Goal: Task Accomplishment & Management: Complete application form

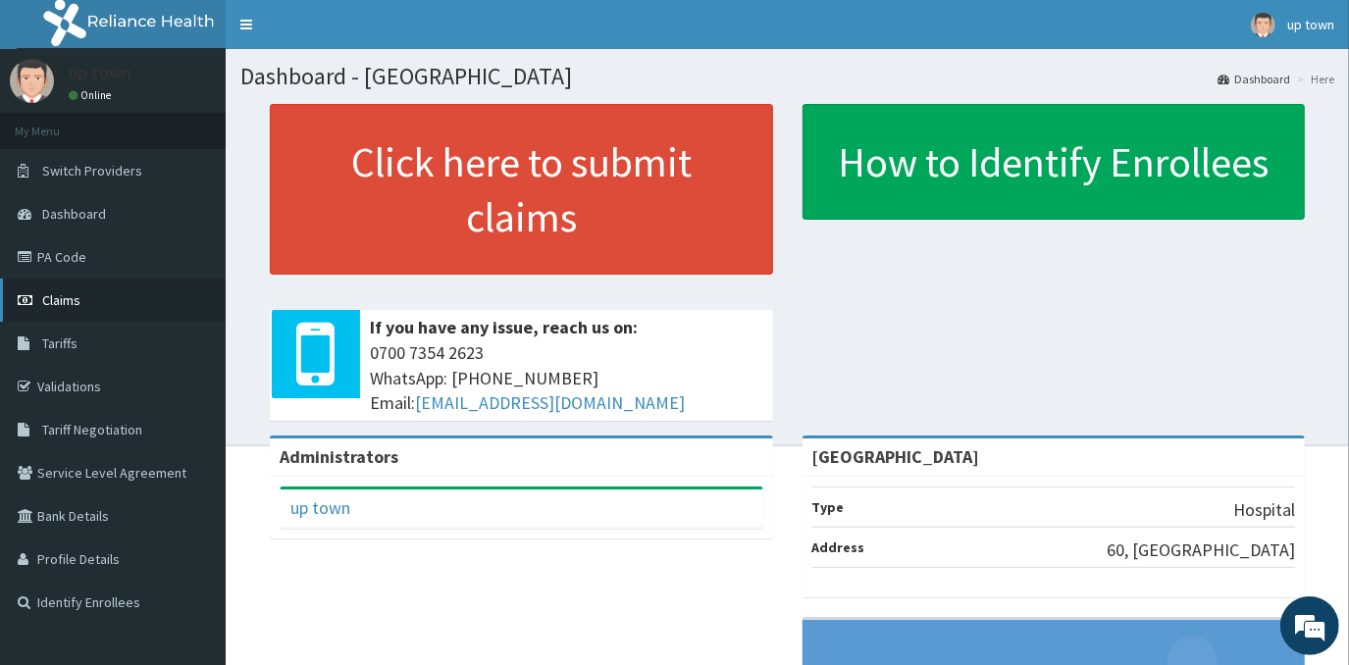
click at [70, 300] on span "Claims" at bounding box center [61, 300] width 38 height 18
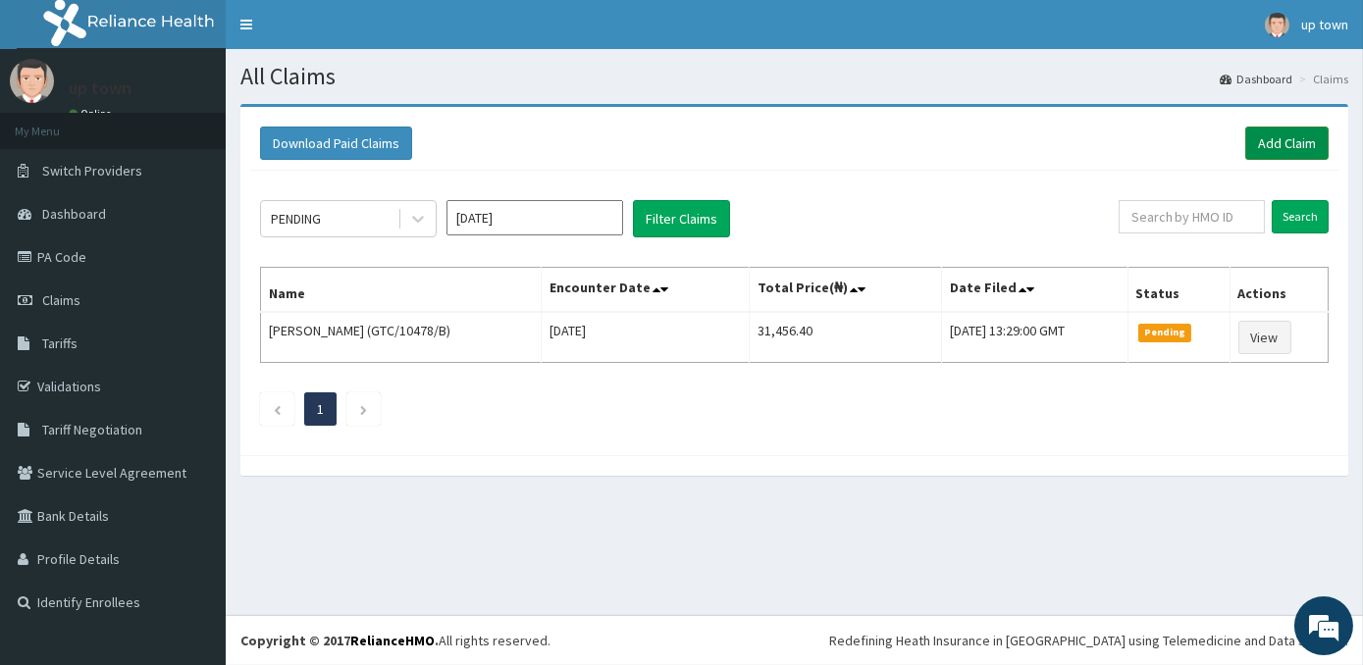
click at [1274, 141] on link "Add Claim" at bounding box center [1286, 143] width 83 height 33
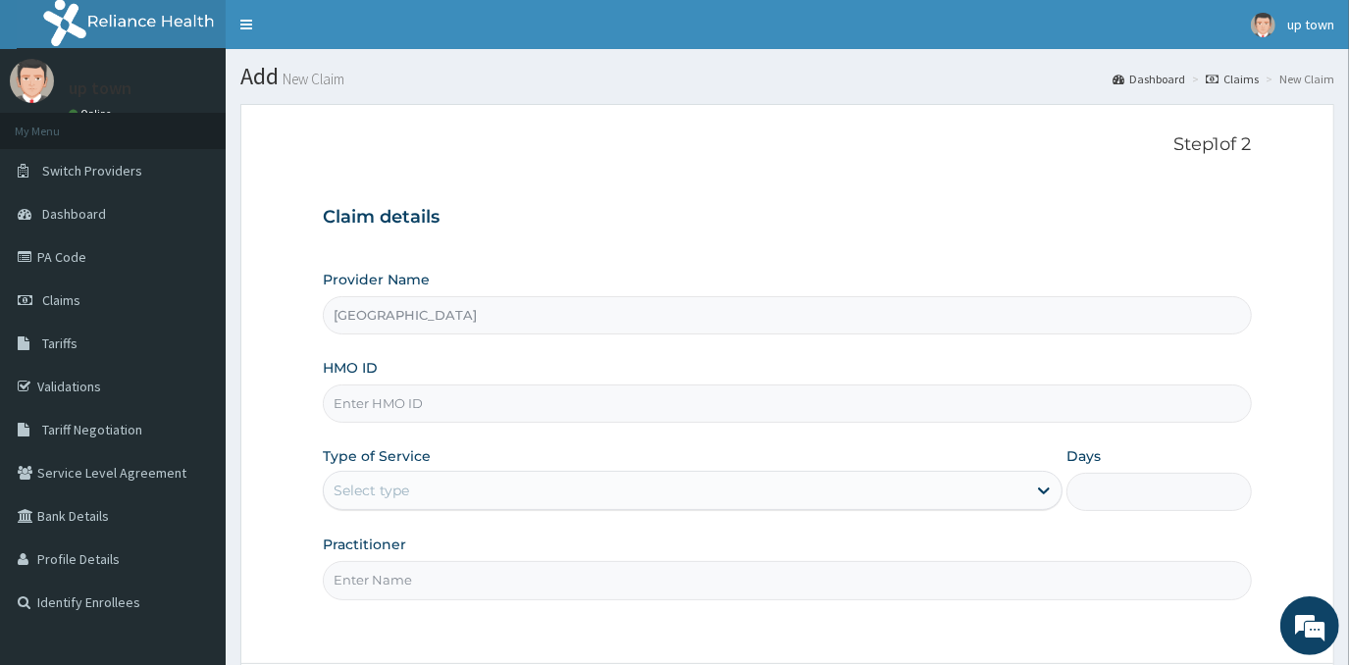
click at [487, 406] on input "HMO ID" at bounding box center [787, 404] width 928 height 38
type input "BTG/10003/A"
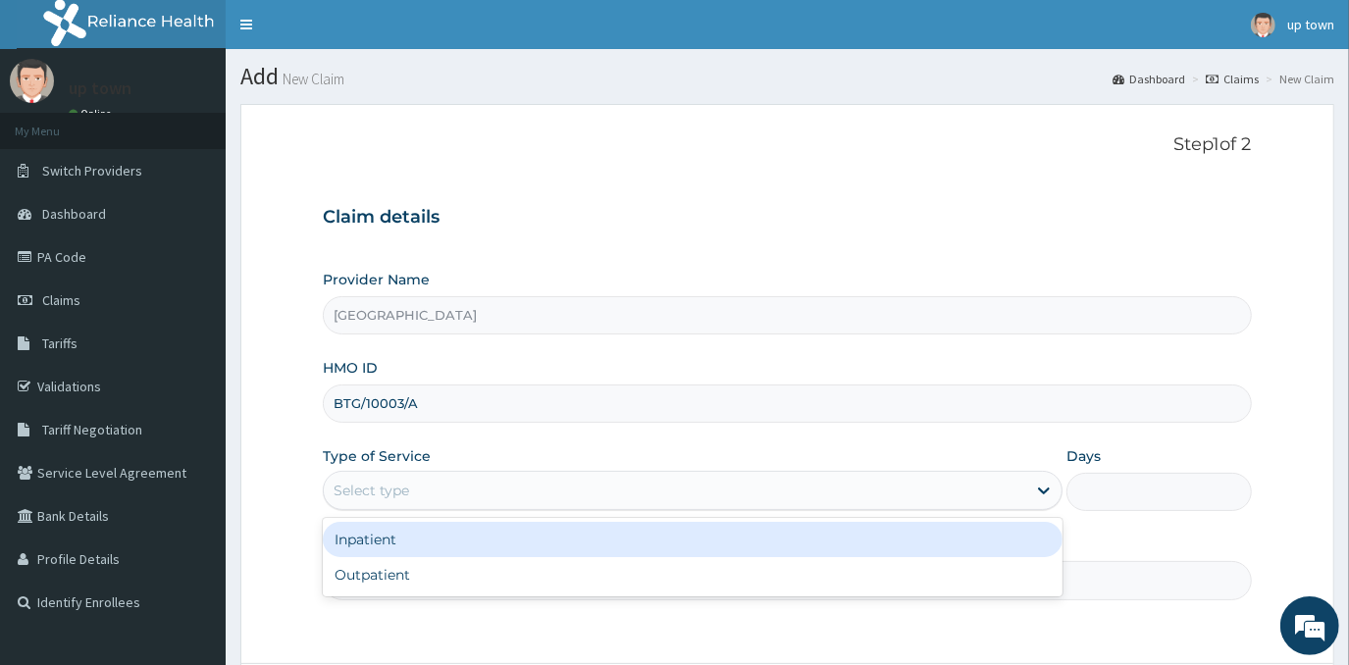
click at [451, 496] on div "Select type" at bounding box center [675, 490] width 703 height 31
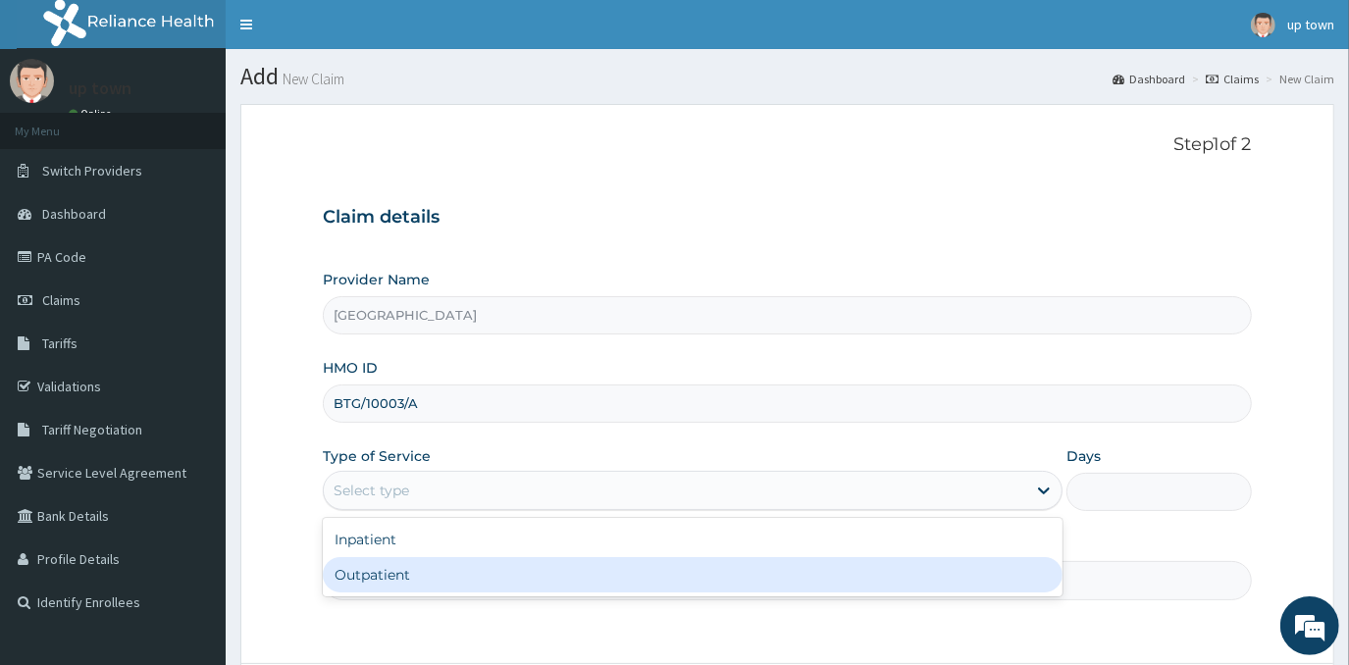
click at [452, 579] on div "Outpatient" at bounding box center [693, 574] width 740 height 35
type input "1"
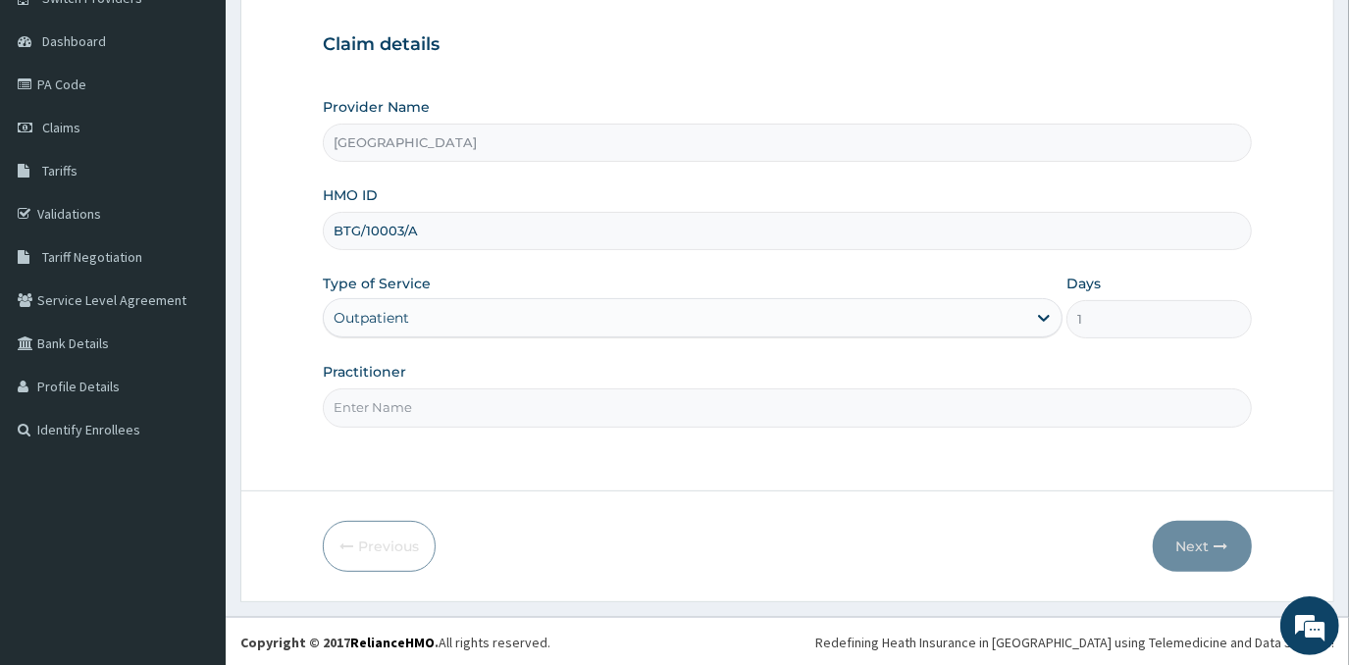
scroll to position [173, 0]
click at [502, 412] on input "Practitioner" at bounding box center [787, 408] width 928 height 38
type input "[PERSON_NAME]"
click at [1175, 548] on button "Next" at bounding box center [1202, 546] width 99 height 51
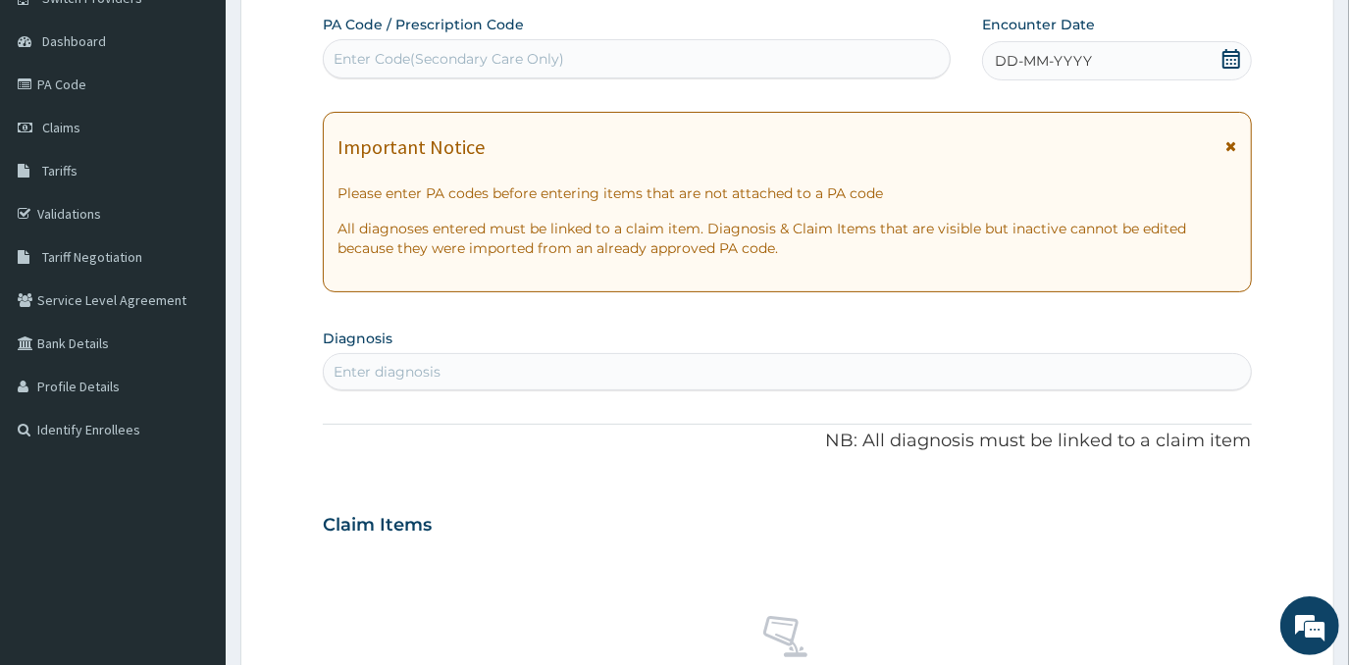
click at [1070, 60] on span "DD-MM-YYYY" at bounding box center [1043, 61] width 97 height 20
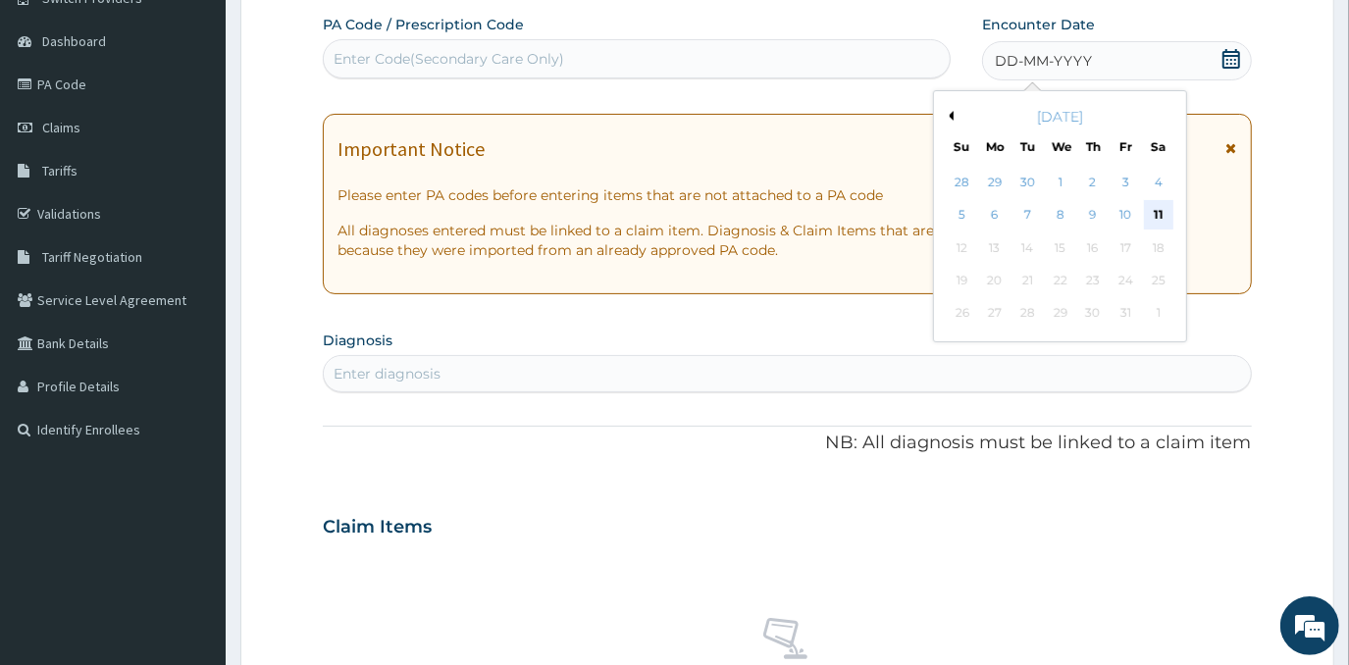
click at [1145, 215] on div "11" at bounding box center [1158, 215] width 29 height 29
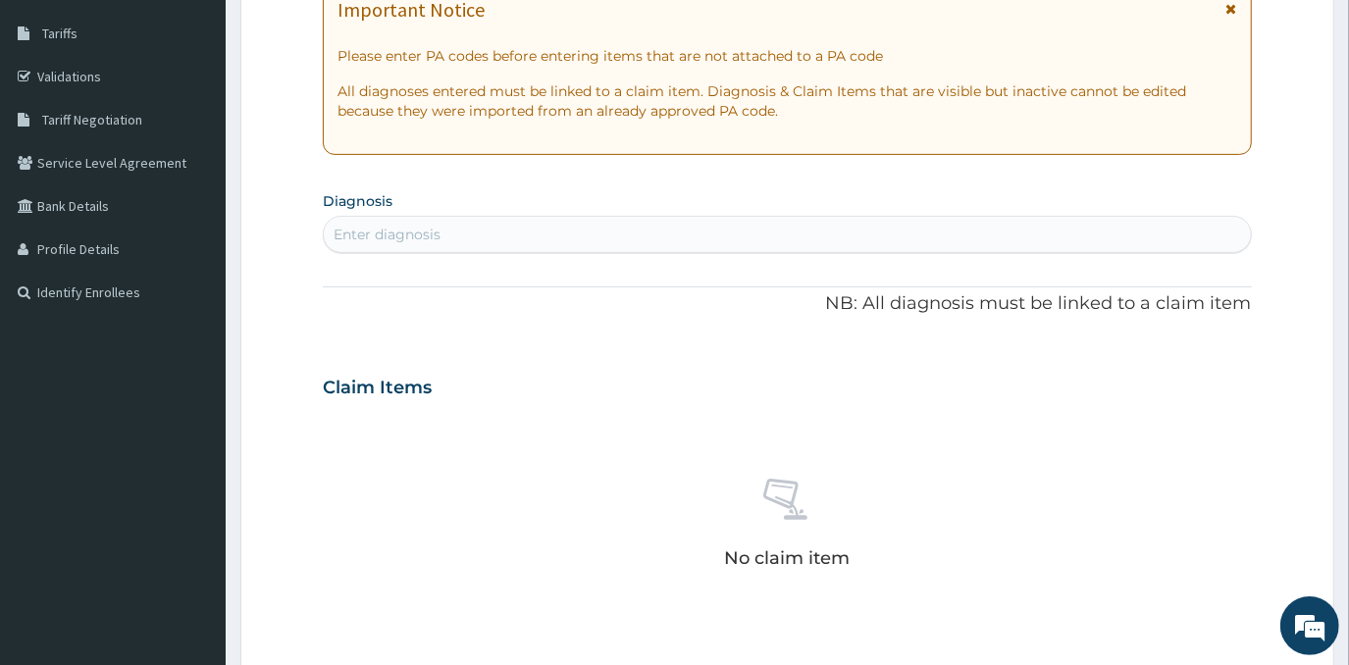
scroll to position [351, 0]
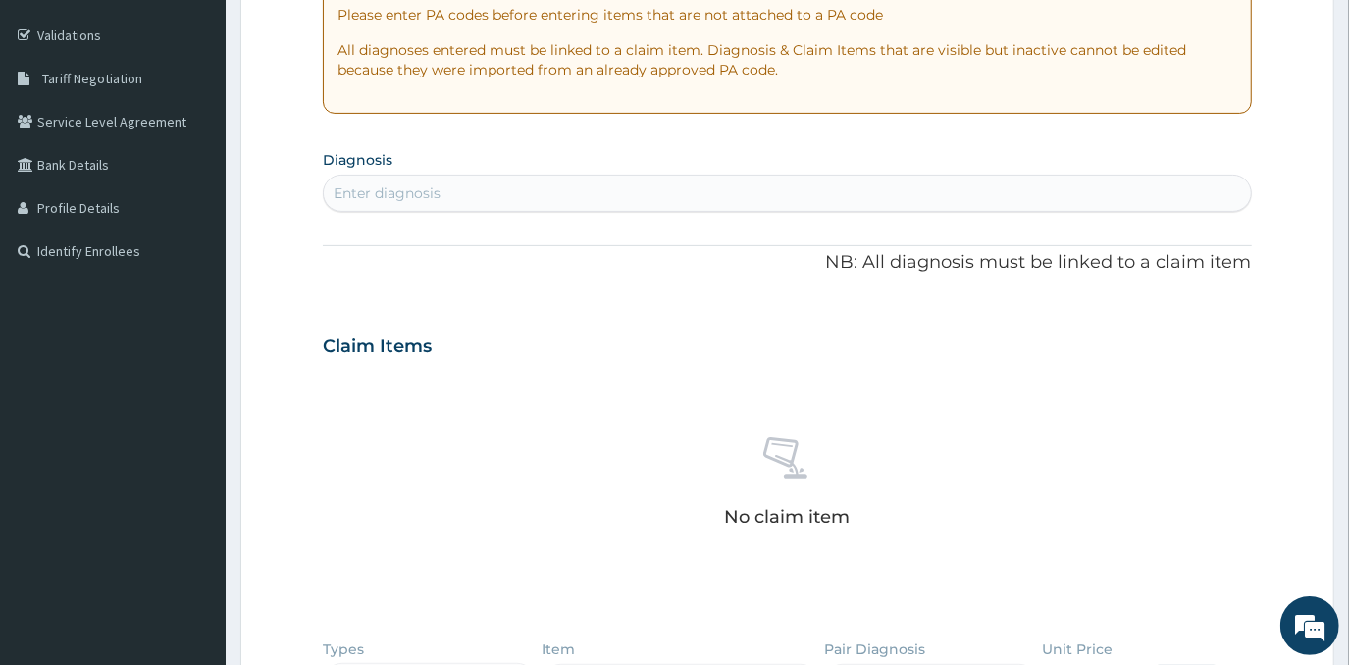
click at [838, 195] on div "Enter diagnosis" at bounding box center [787, 193] width 926 height 31
type input "PLASMODIAS"
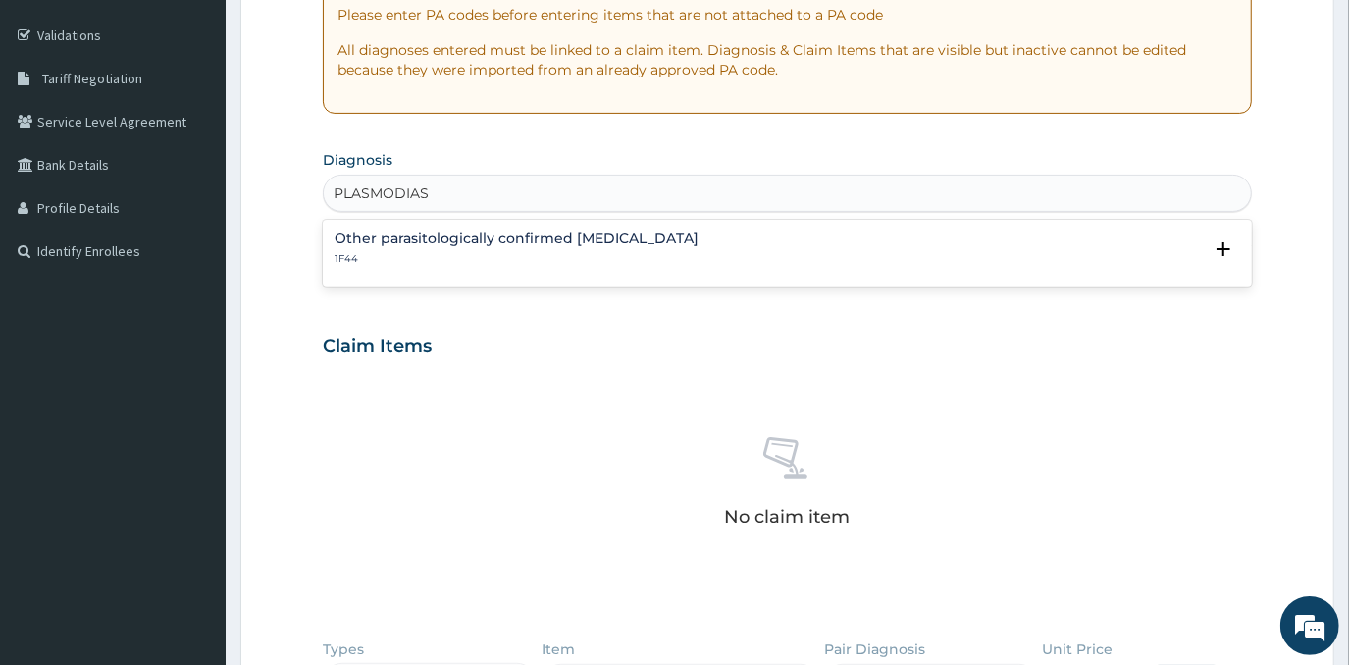
click at [516, 255] on p "1F44" at bounding box center [517, 259] width 364 height 14
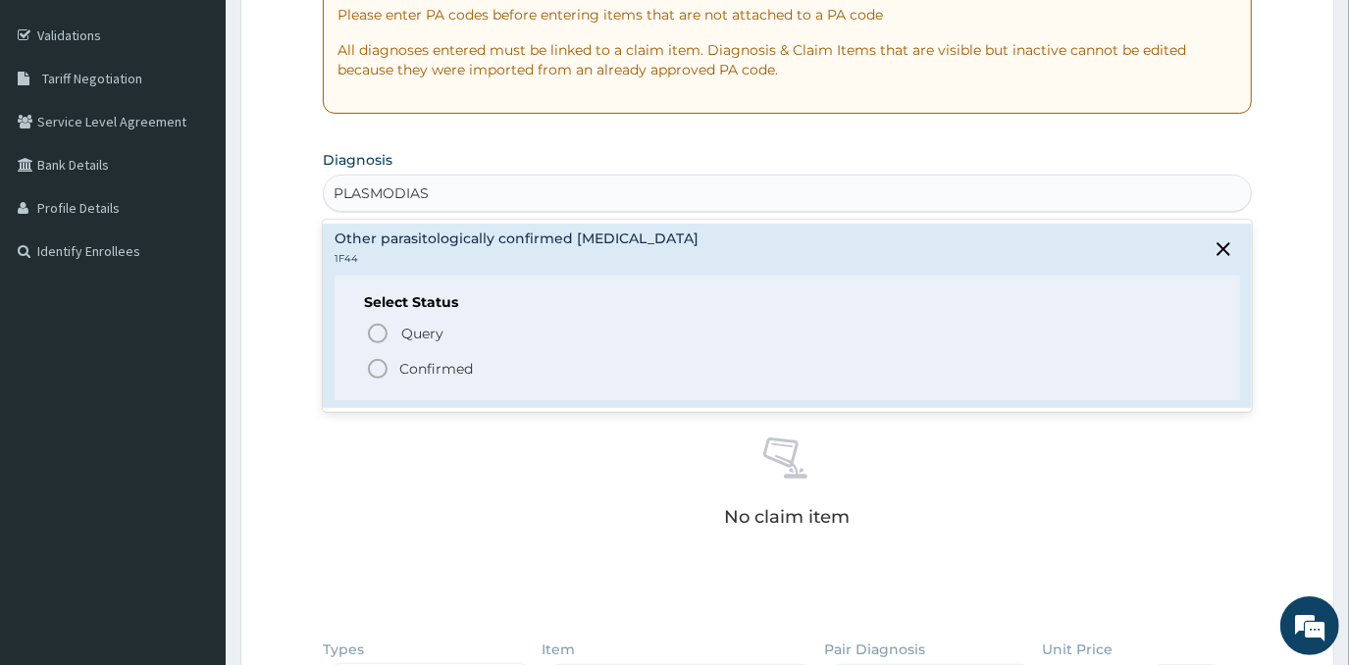
click at [457, 375] on p "Confirmed" at bounding box center [436, 369] width 74 height 20
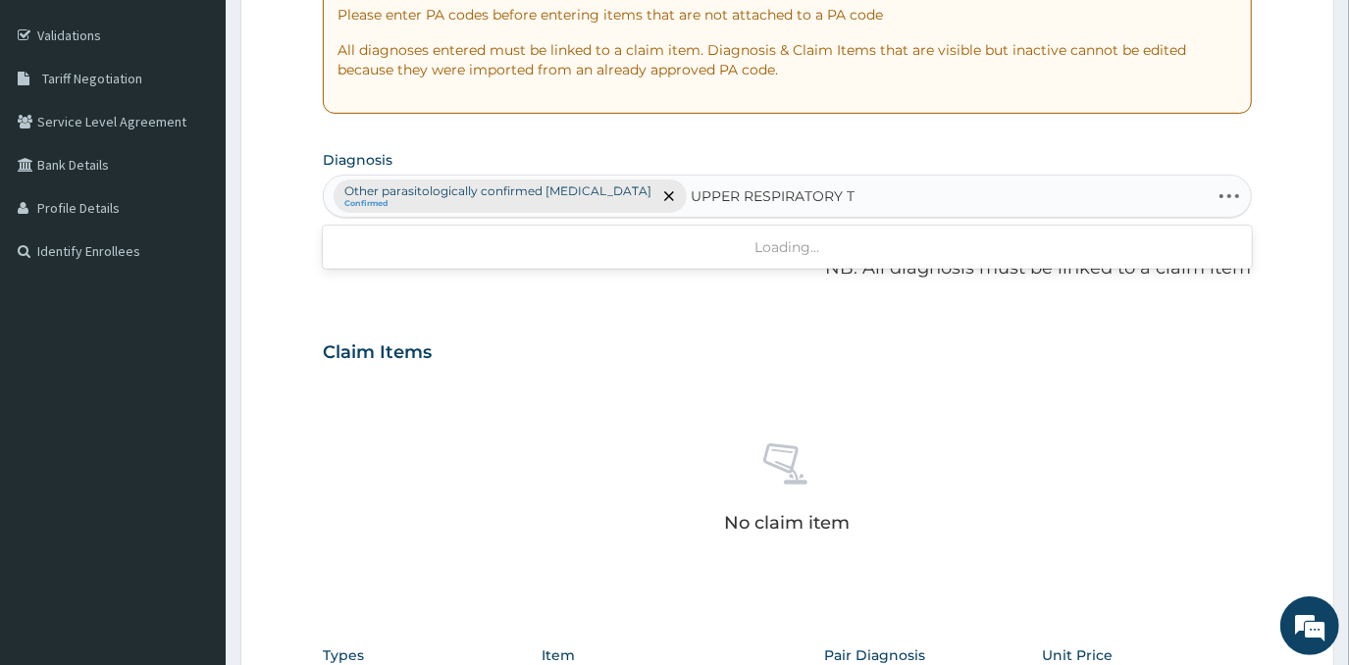
type input "UPPER RESPIRATORY"
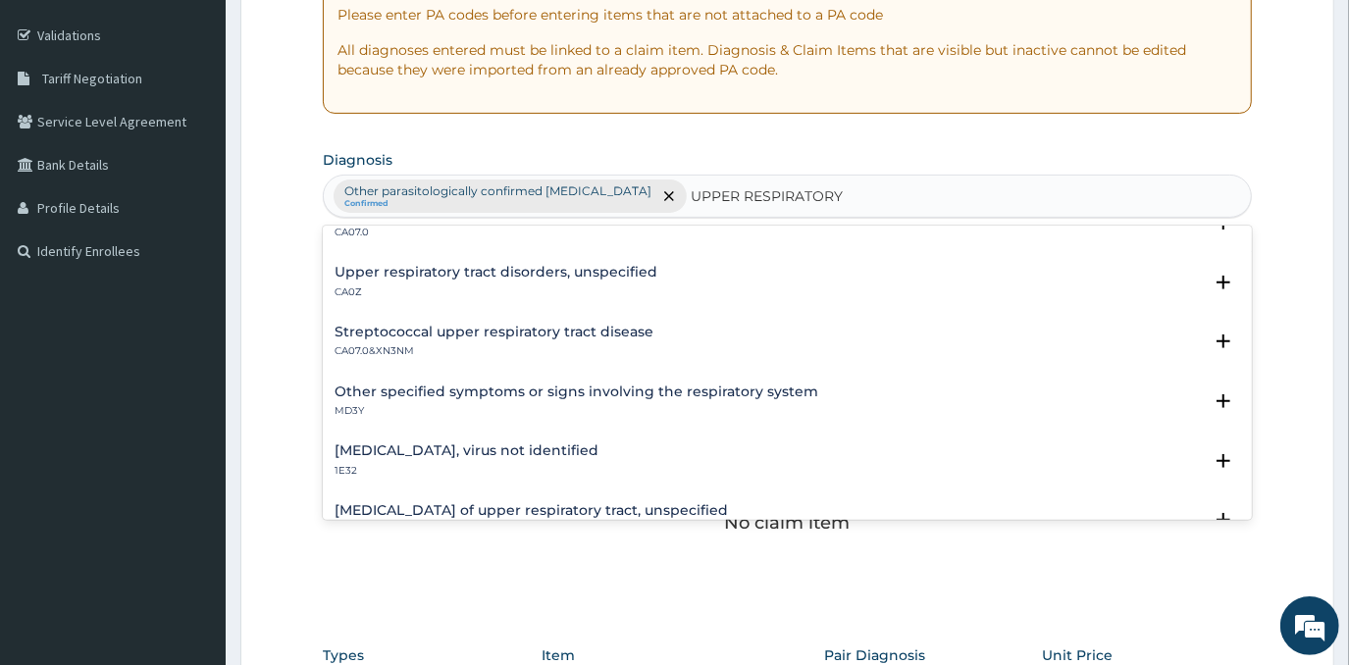
scroll to position [0, 0]
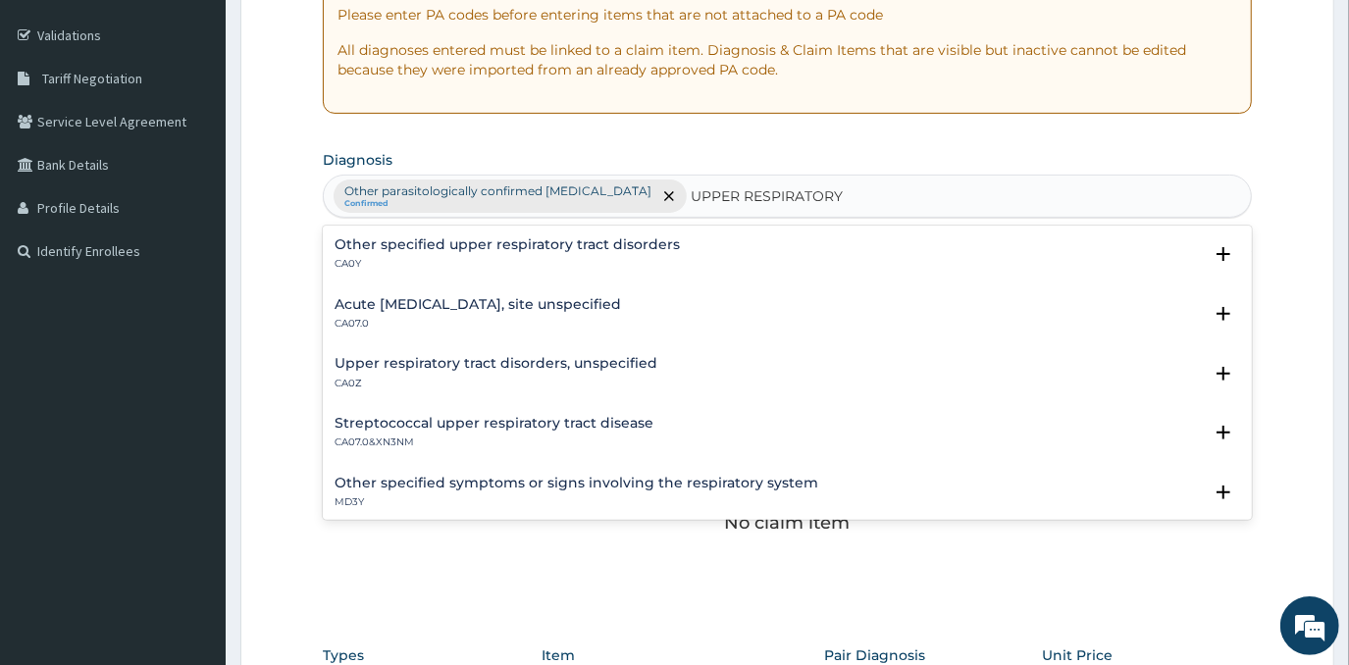
click at [498, 308] on h4 "Acute [MEDICAL_DATA], site unspecified" at bounding box center [478, 304] width 287 height 15
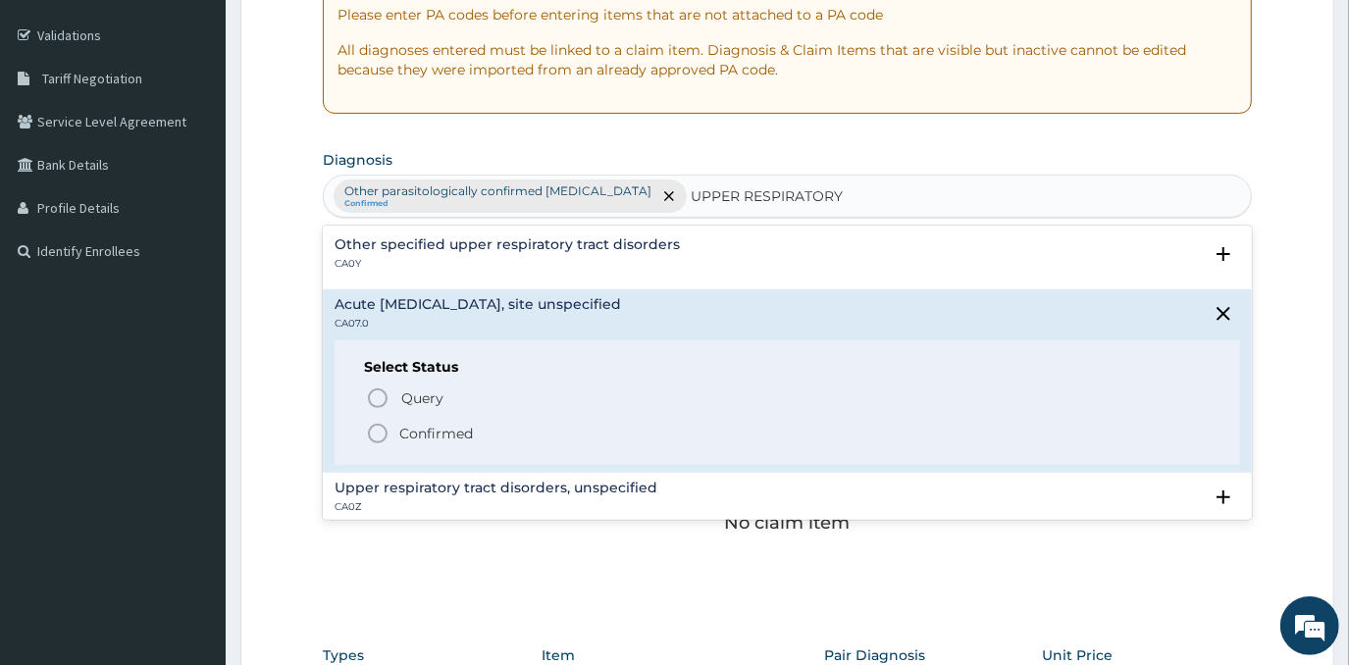
click at [443, 426] on p "Confirmed" at bounding box center [436, 434] width 74 height 20
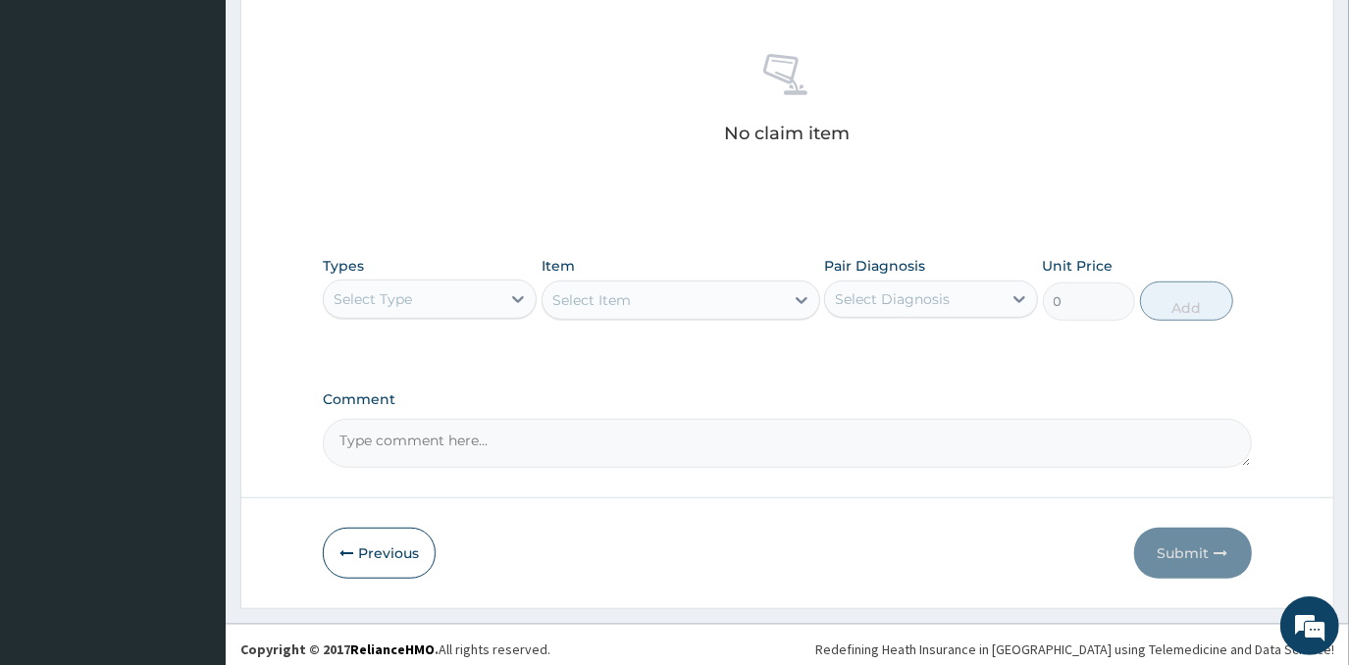
scroll to position [746, 0]
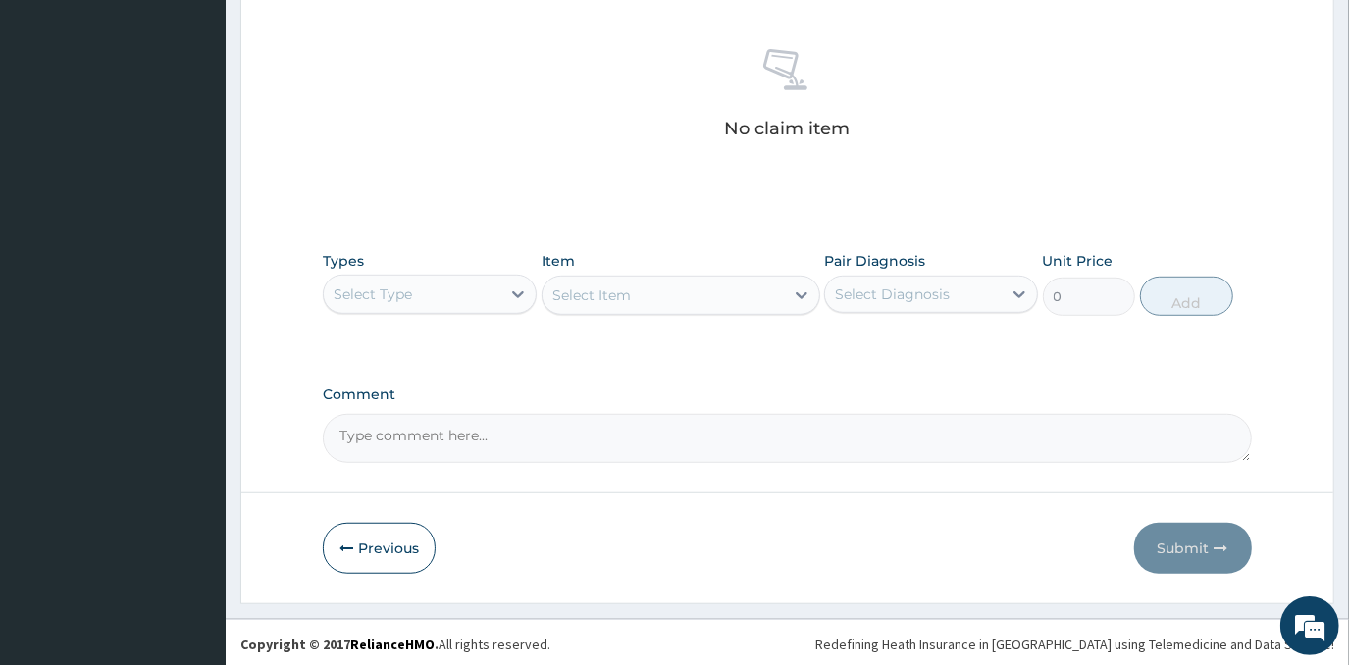
click at [429, 288] on div "Select Type" at bounding box center [412, 294] width 177 height 31
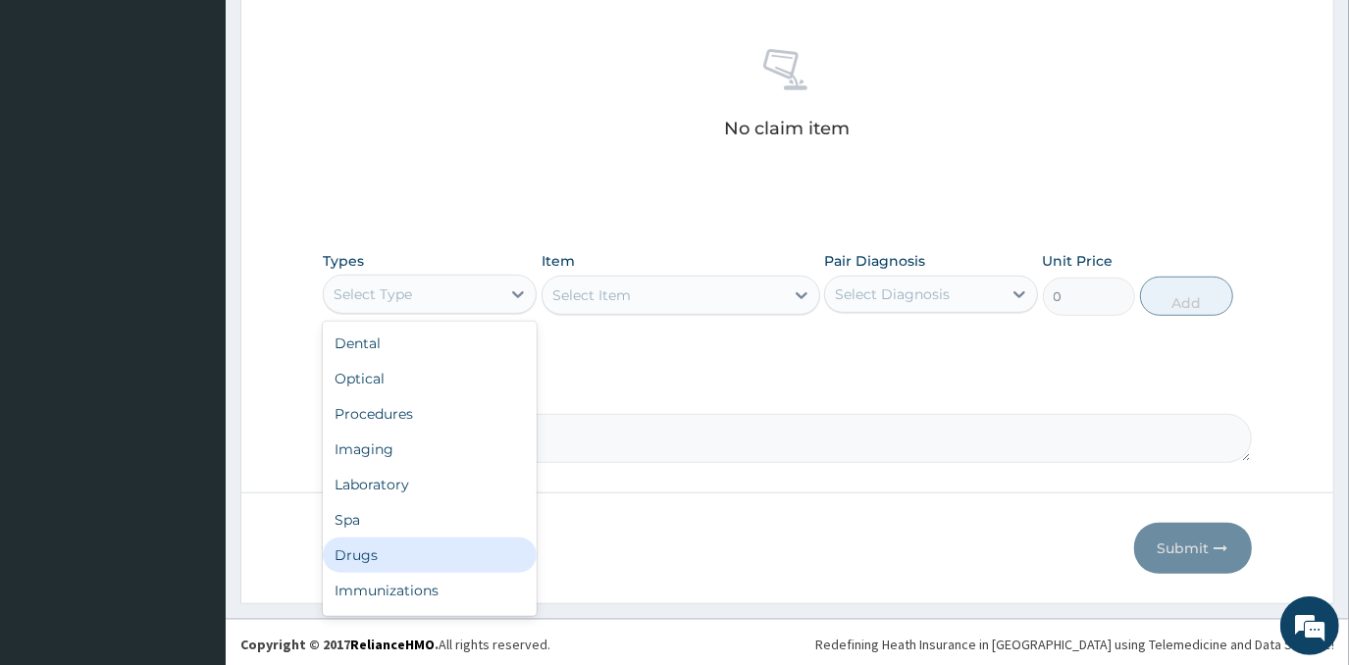
click at [431, 555] on div "Drugs" at bounding box center [430, 555] width 214 height 35
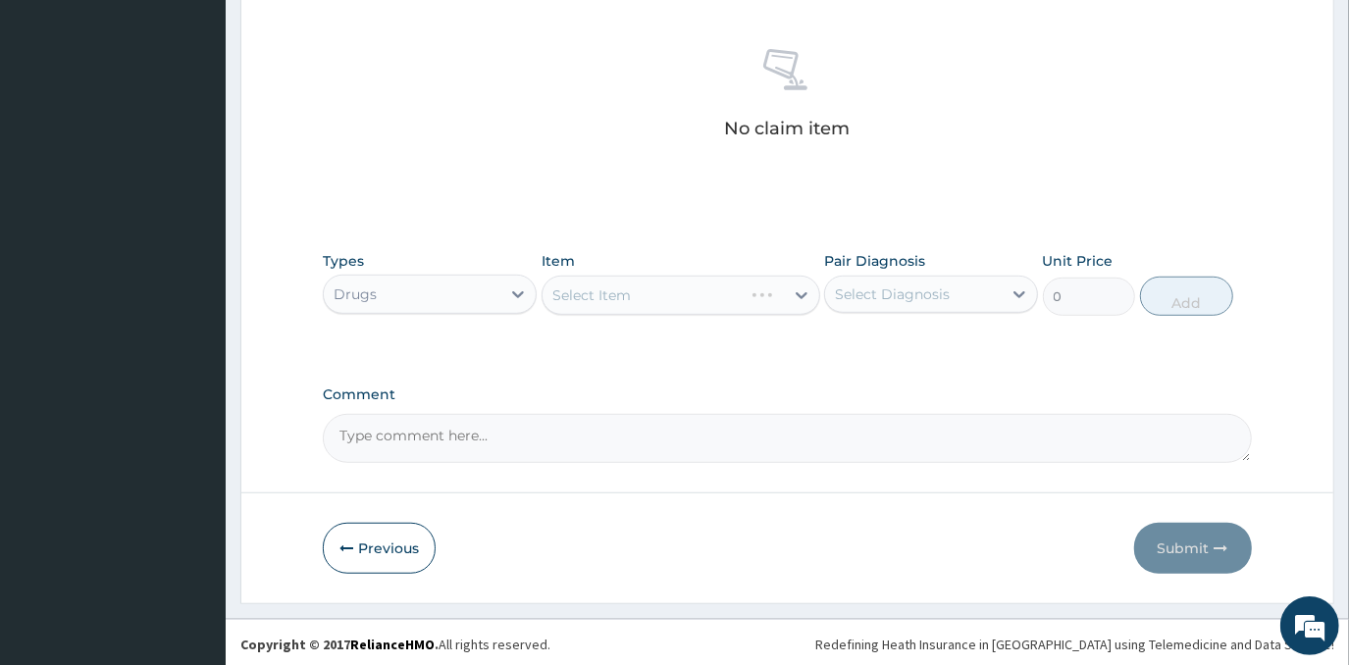
click at [682, 288] on div "Select Item" at bounding box center [681, 295] width 279 height 39
click at [664, 286] on div "Select Item" at bounding box center [663, 295] width 241 height 31
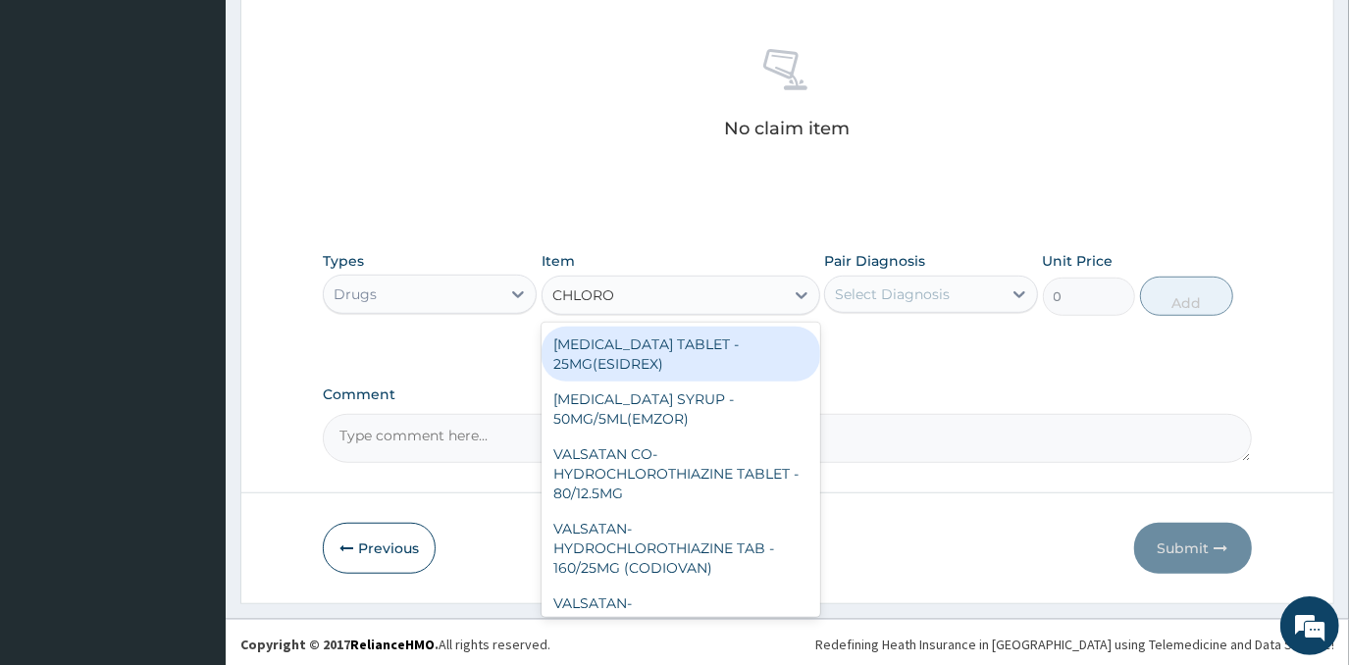
type input "CHLOROQ"
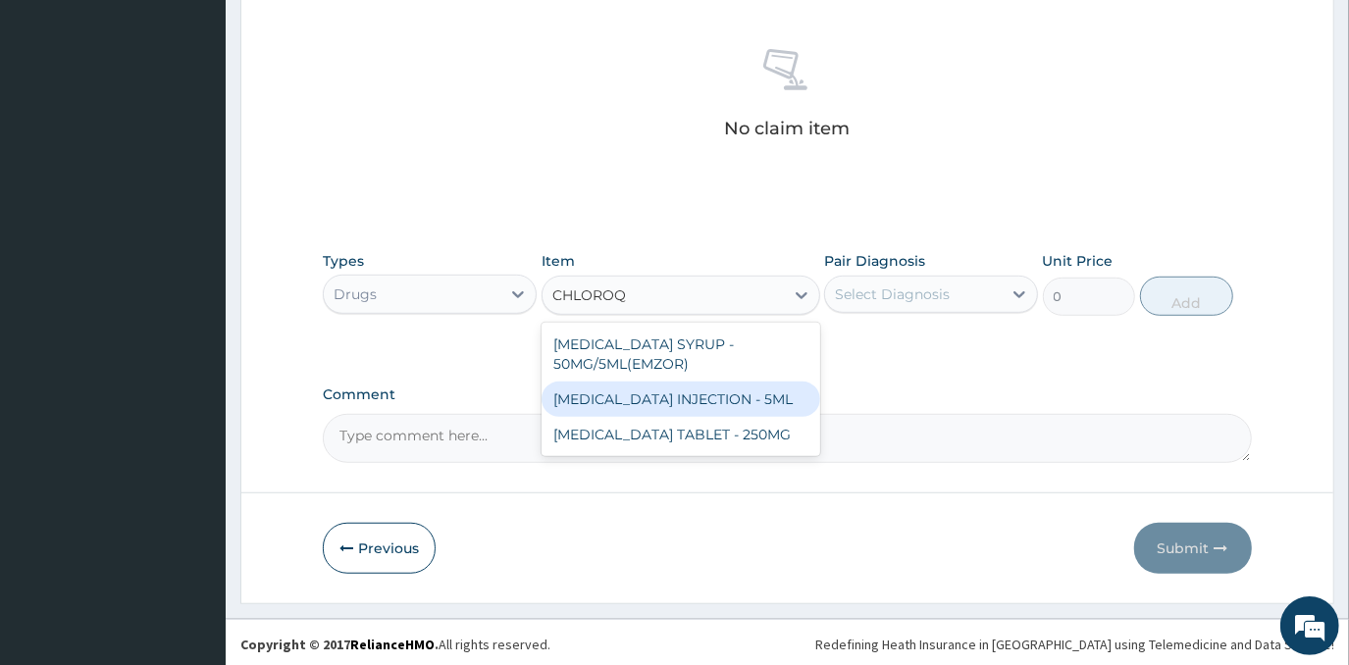
click at [719, 412] on div "[MEDICAL_DATA] INJECTION - 5ML" at bounding box center [681, 399] width 279 height 35
type input "192"
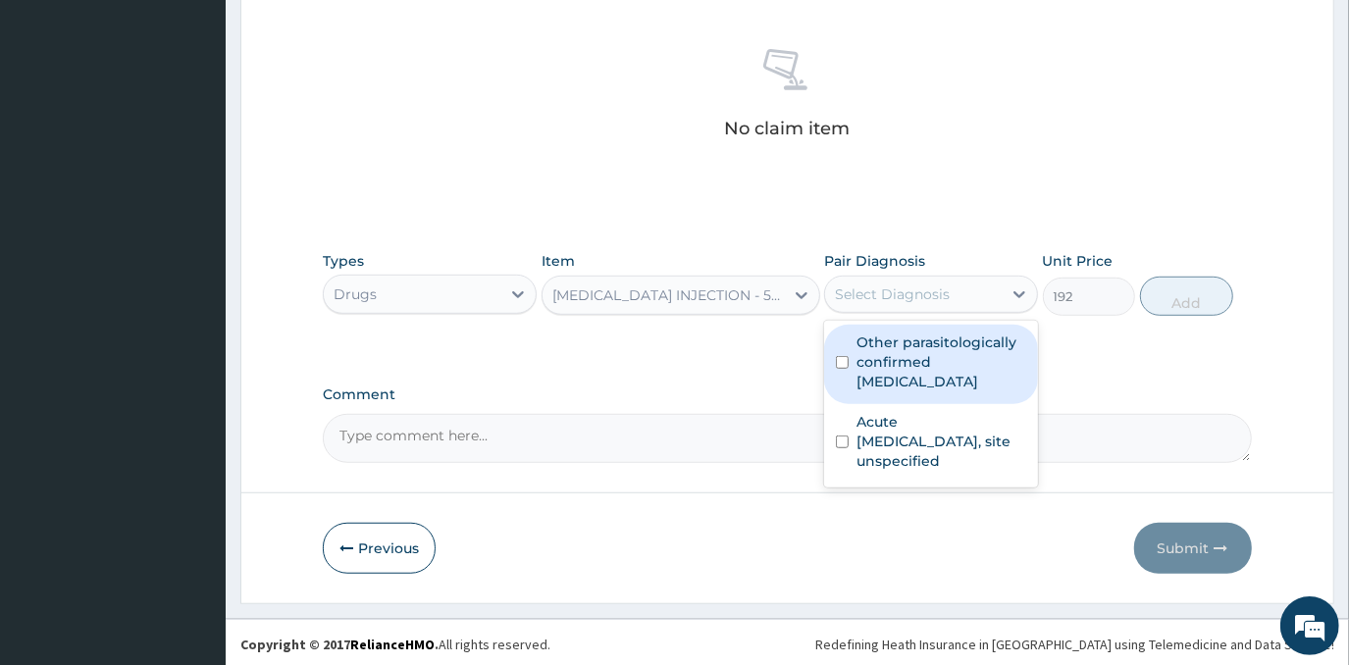
click at [928, 288] on div "Select Diagnosis" at bounding box center [892, 295] width 115 height 20
click at [955, 359] on label "Other parasitologically confirmed [MEDICAL_DATA]" at bounding box center [942, 362] width 170 height 59
checkbox input "true"
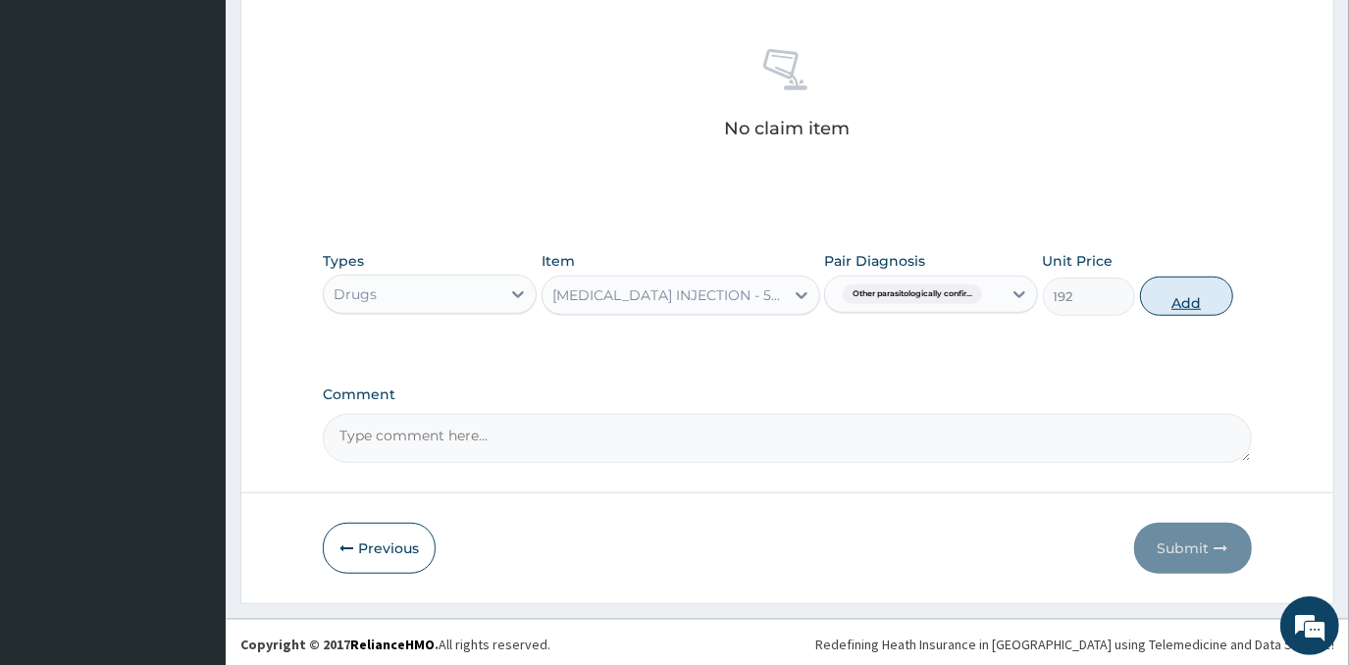
click at [1192, 288] on button "Add" at bounding box center [1186, 296] width 93 height 39
type input "0"
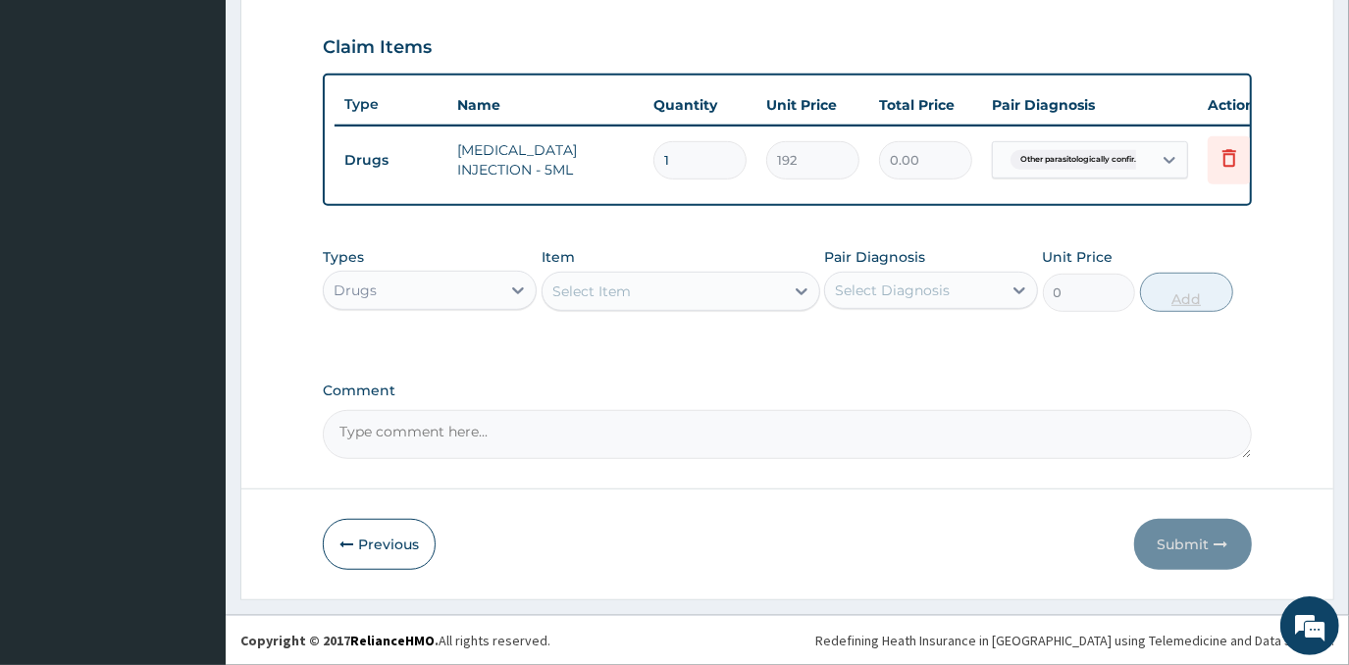
type input "0.00"
type input "3"
type input "576.00"
type input "3"
click at [711, 279] on div "Select Item" at bounding box center [663, 291] width 241 height 31
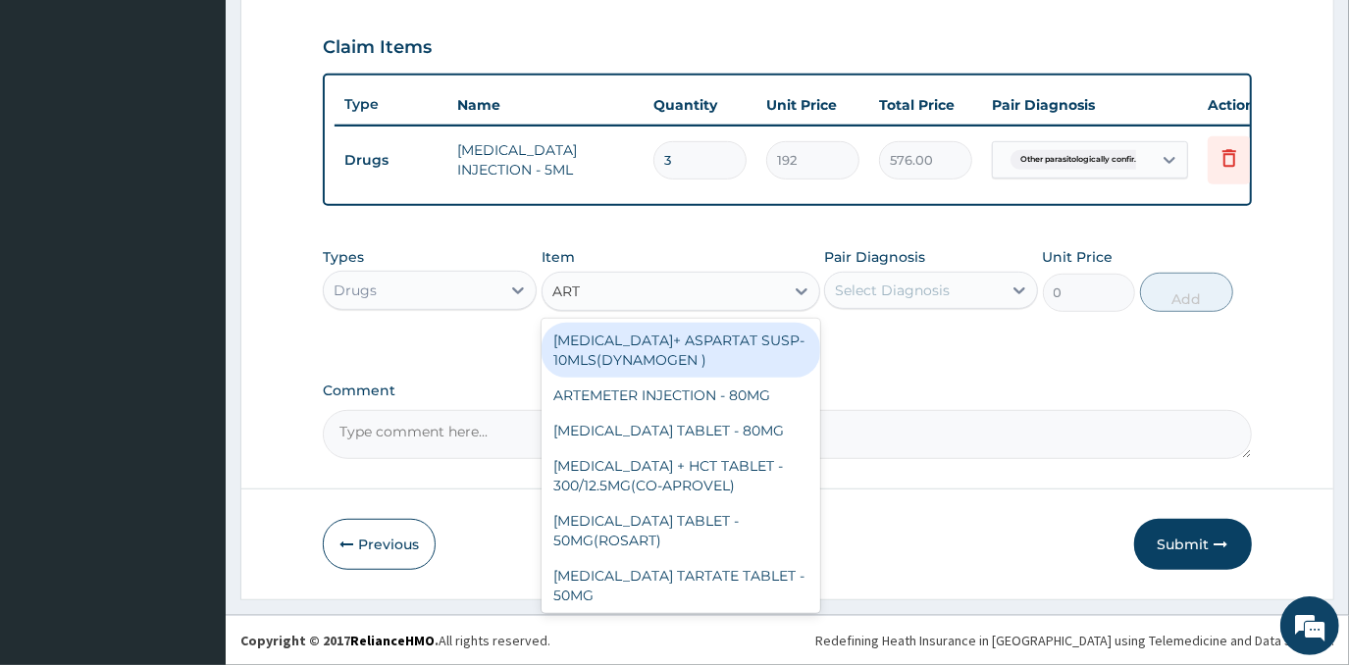
type input "ARTE"
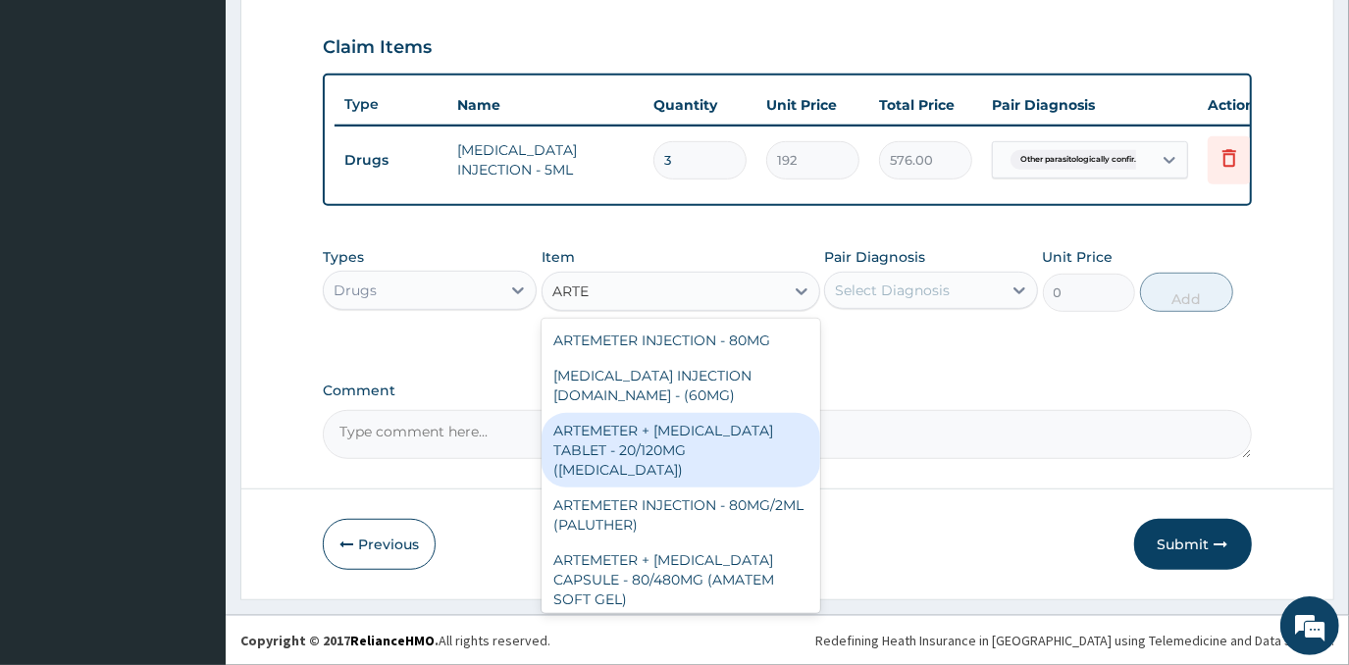
click at [733, 427] on div "ARTEMETER + [MEDICAL_DATA] TABLET - 20/120MG ([MEDICAL_DATA])" at bounding box center [681, 450] width 279 height 75
type input "240"
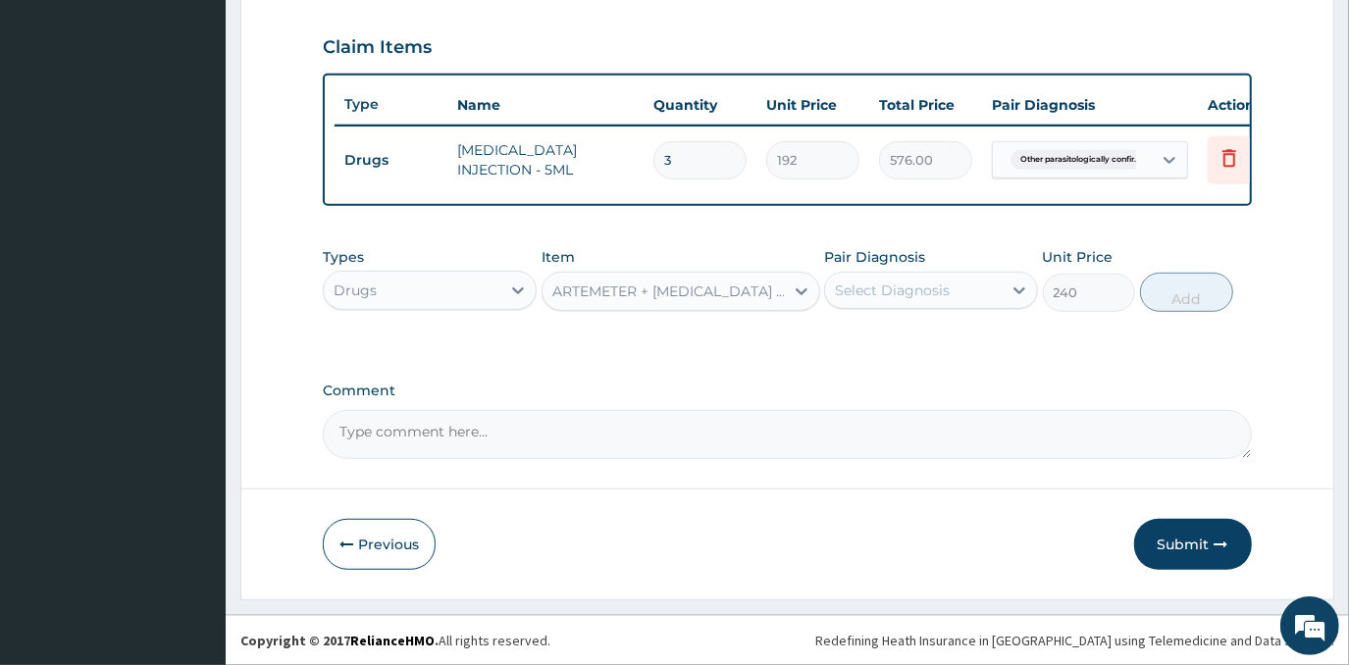
click at [730, 293] on div "ARTEMETER + [MEDICAL_DATA] TABLET - 20/120MG ([MEDICAL_DATA])" at bounding box center [669, 292] width 234 height 20
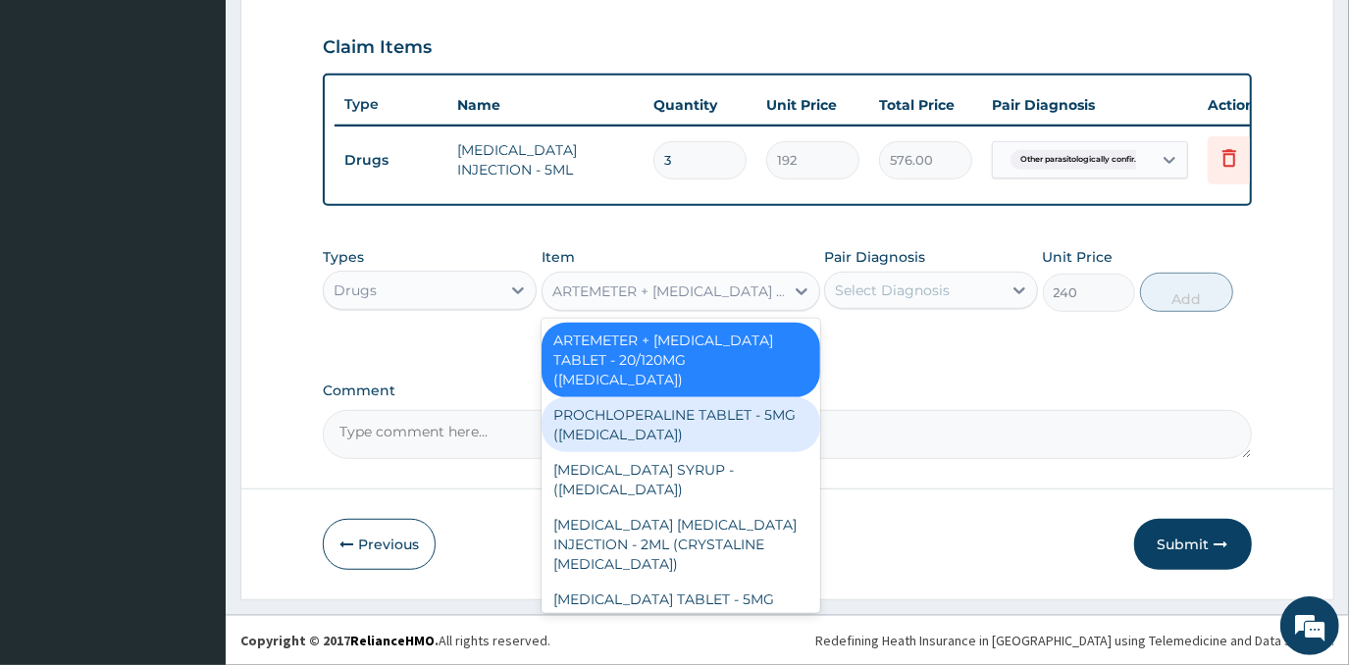
scroll to position [6792, 0]
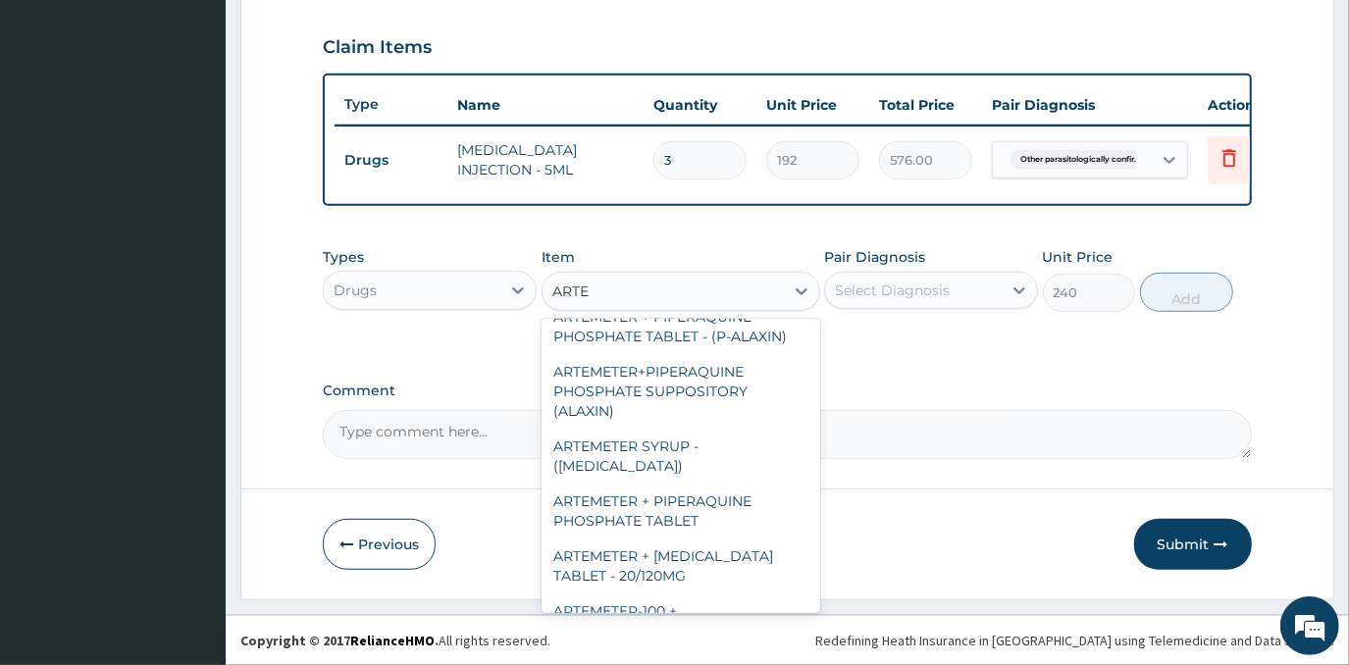
type input "ARTEM"
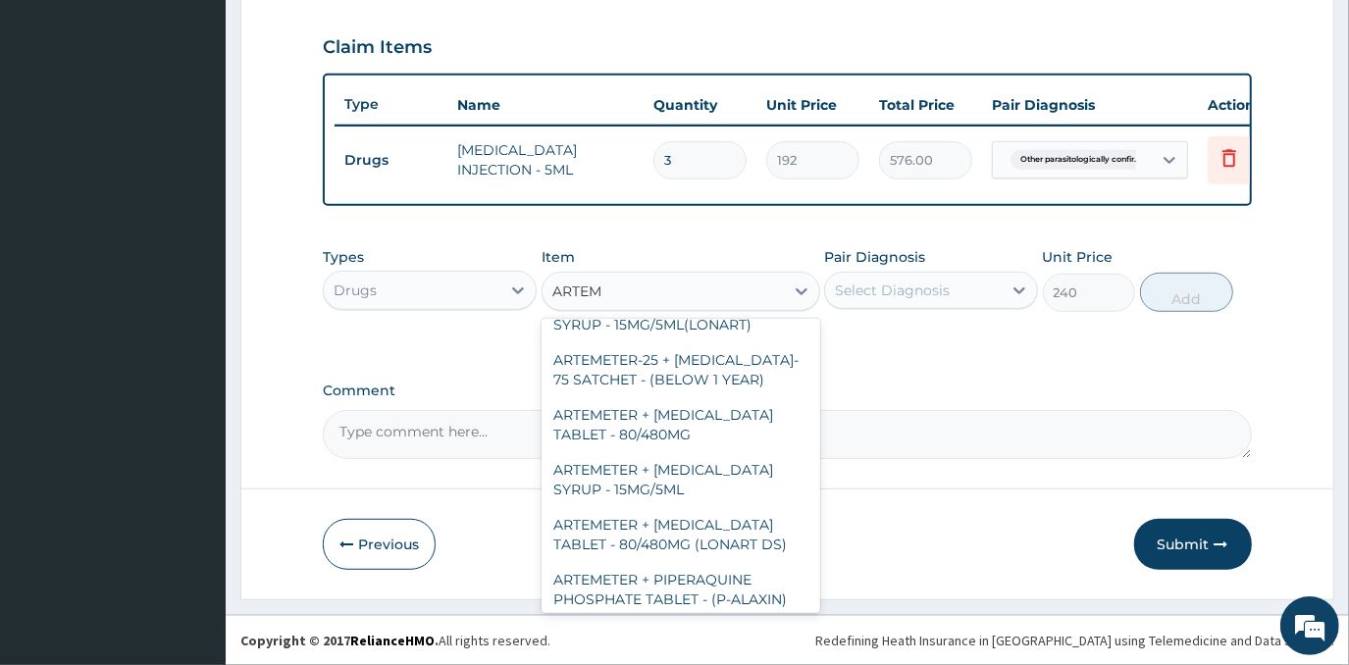
scroll to position [528, 0]
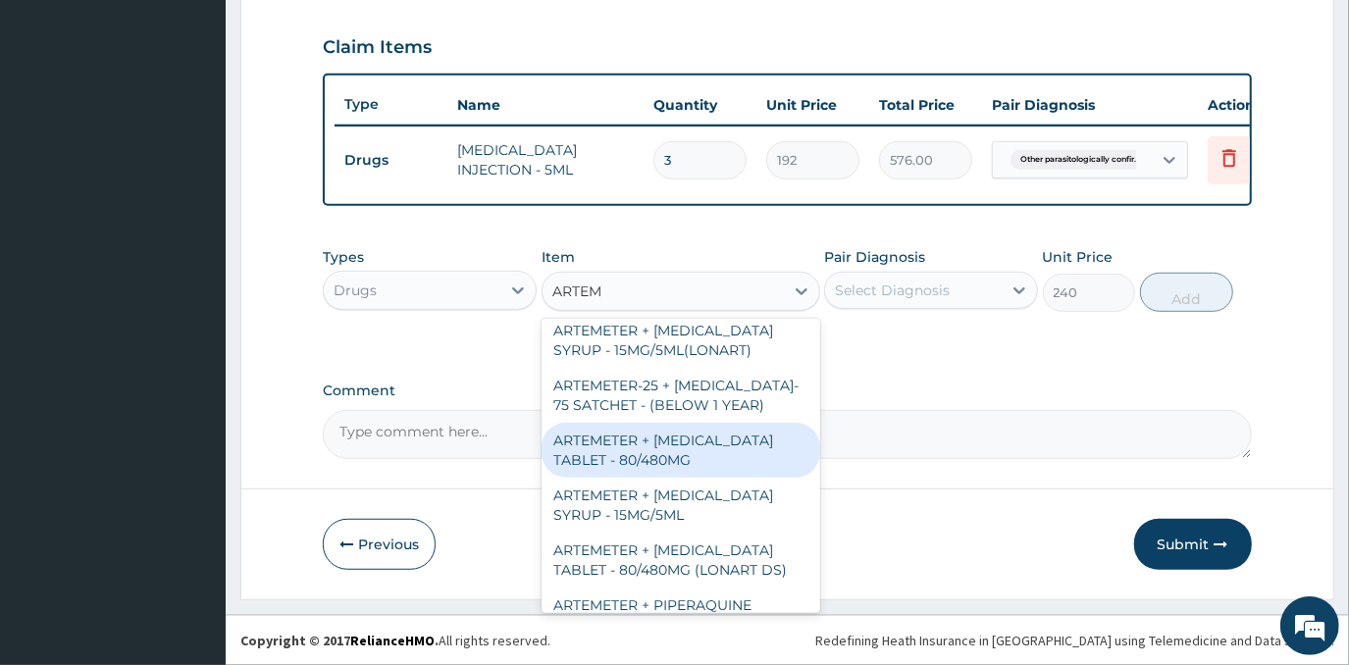
click at [657, 423] on div "ARTEMETER + [MEDICAL_DATA] TABLET - 80/480MG" at bounding box center [681, 450] width 279 height 55
type input "416"
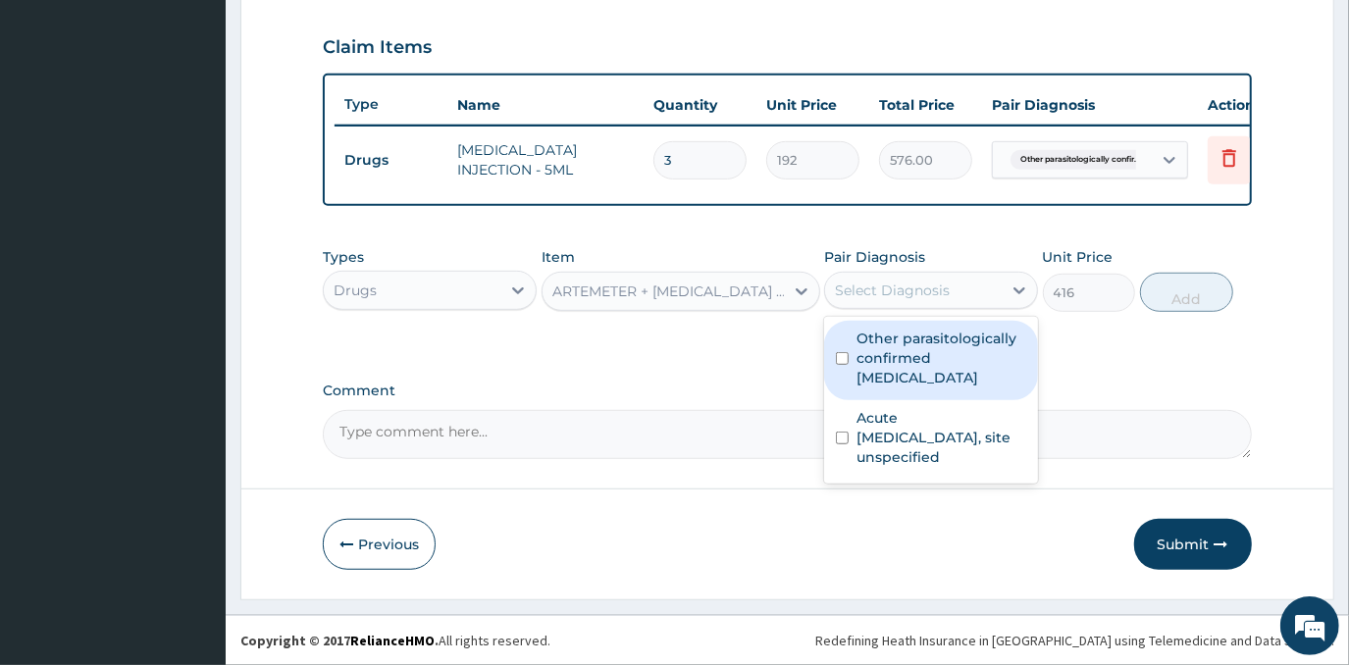
click at [909, 288] on div "Select Diagnosis" at bounding box center [892, 291] width 115 height 20
click at [902, 341] on label "Other parasitologically confirmed [MEDICAL_DATA]" at bounding box center [942, 358] width 170 height 59
checkbox input "true"
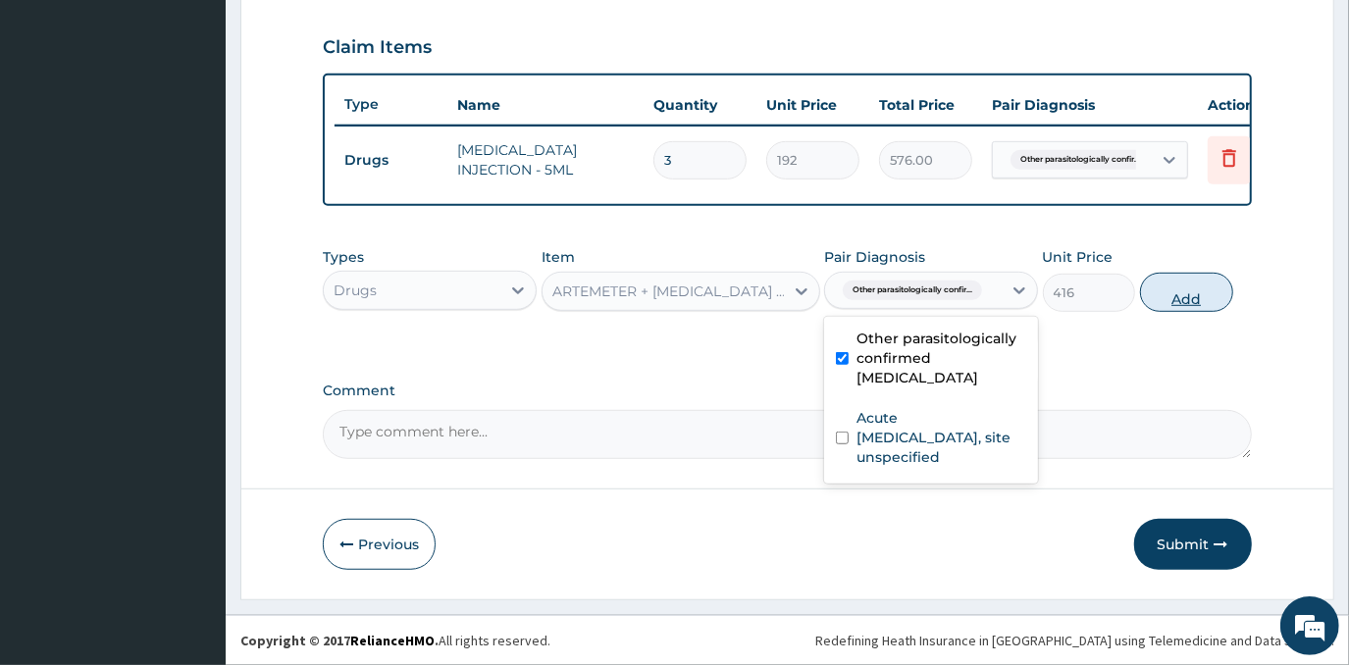
click at [1179, 290] on button "Add" at bounding box center [1186, 292] width 93 height 39
type input "0"
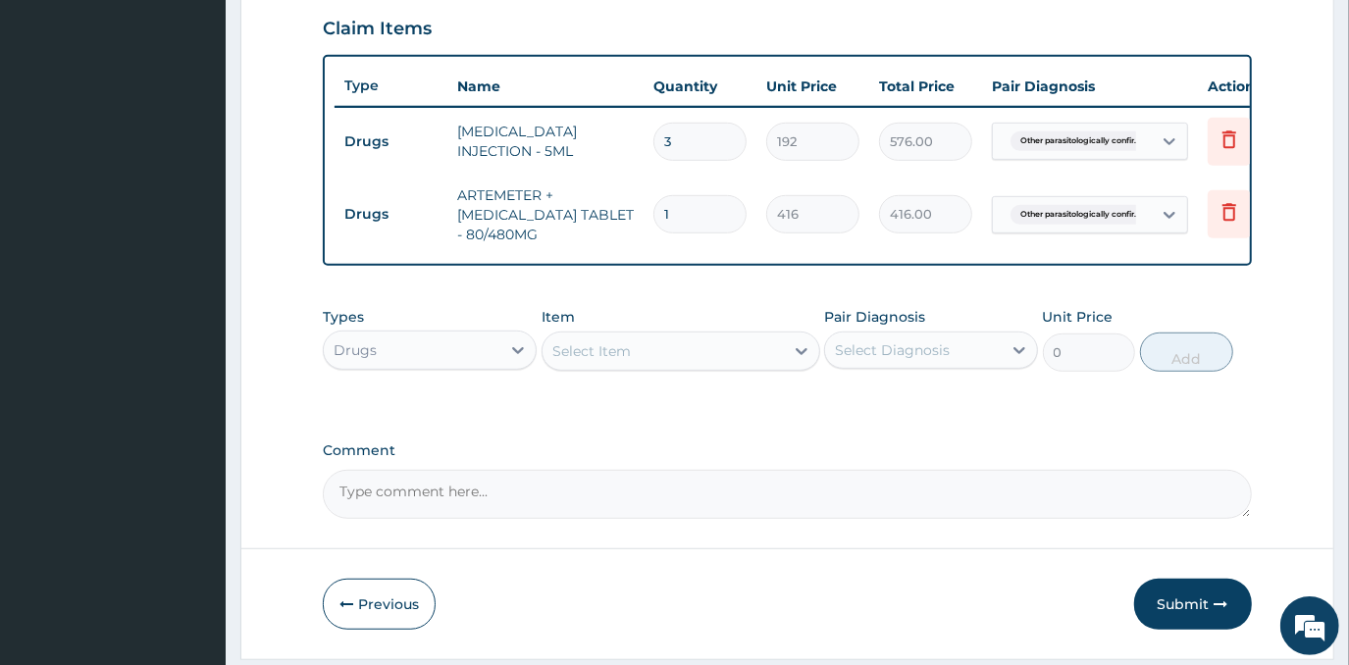
type input "0.00"
type input "6"
type input "2496.00"
type input "6"
click at [725, 365] on div "Select Item" at bounding box center [663, 351] width 241 height 31
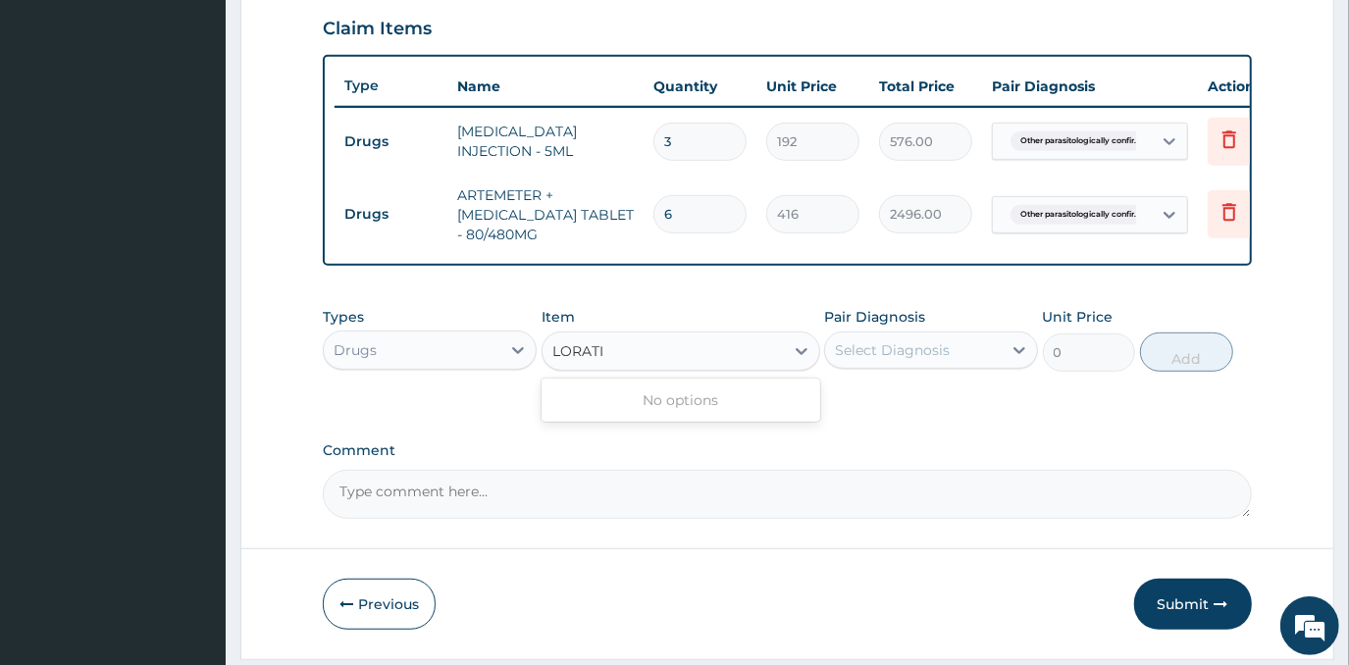
type input "LORAT"
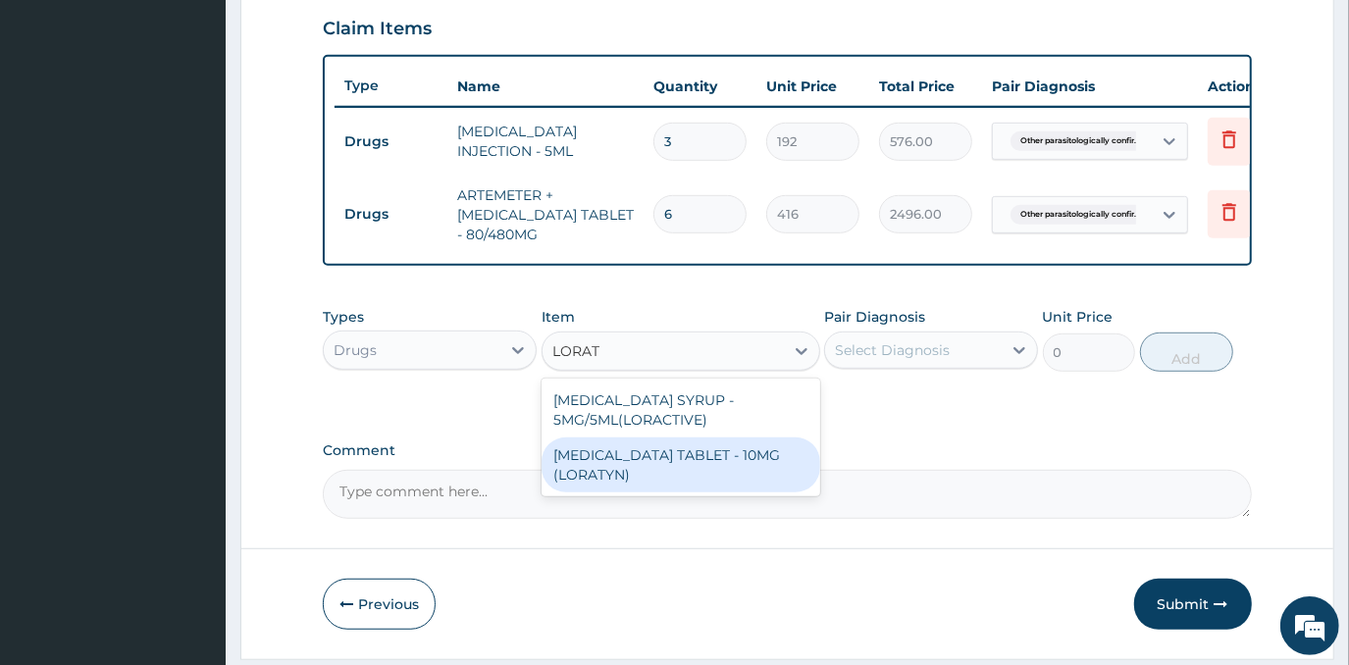
click at [727, 493] on div "[MEDICAL_DATA] TABLET - 10MG (LORATYN)" at bounding box center [681, 465] width 279 height 55
type input "112"
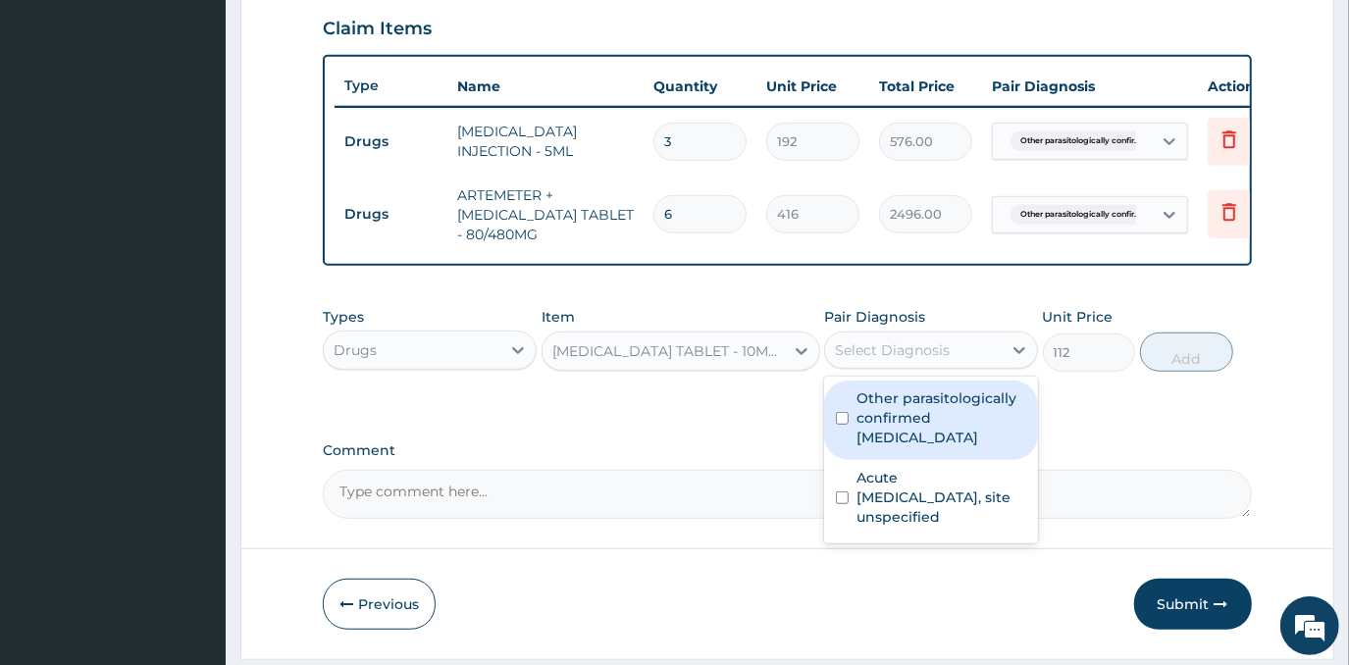
click at [950, 362] on div "Select Diagnosis" at bounding box center [913, 350] width 177 height 31
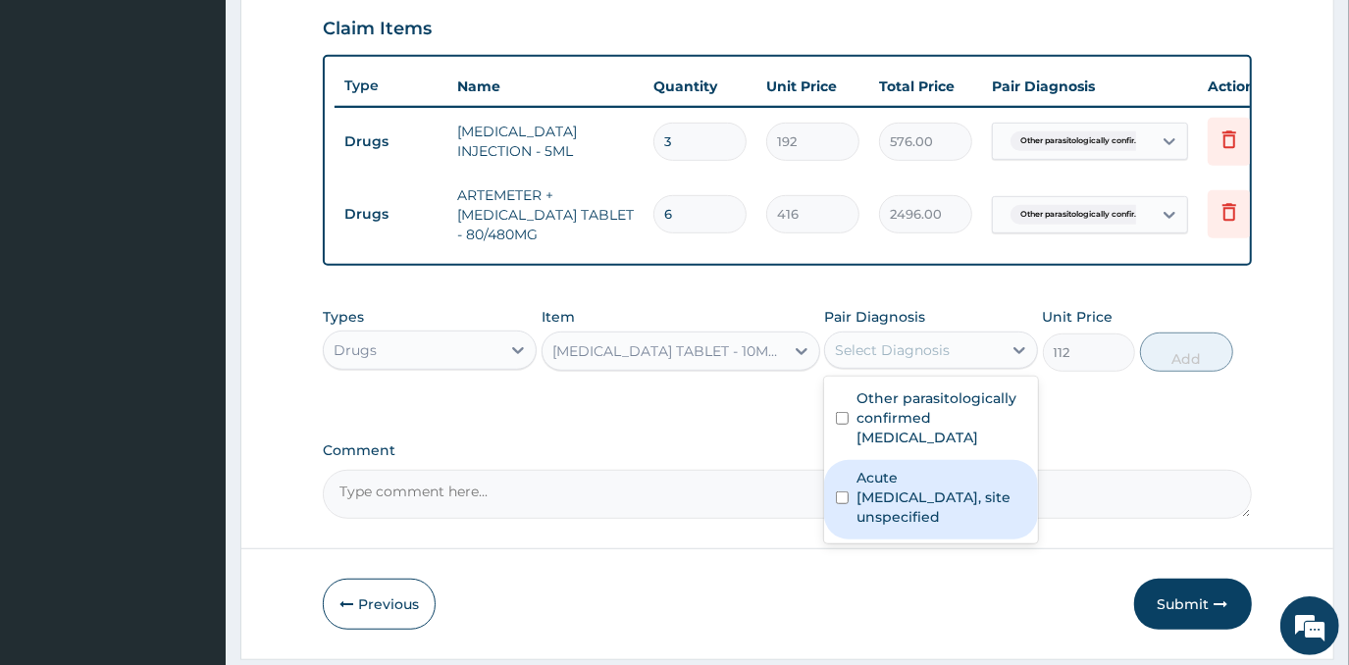
click at [931, 482] on label "Acute [MEDICAL_DATA], site unspecified" at bounding box center [942, 497] width 170 height 59
checkbox input "true"
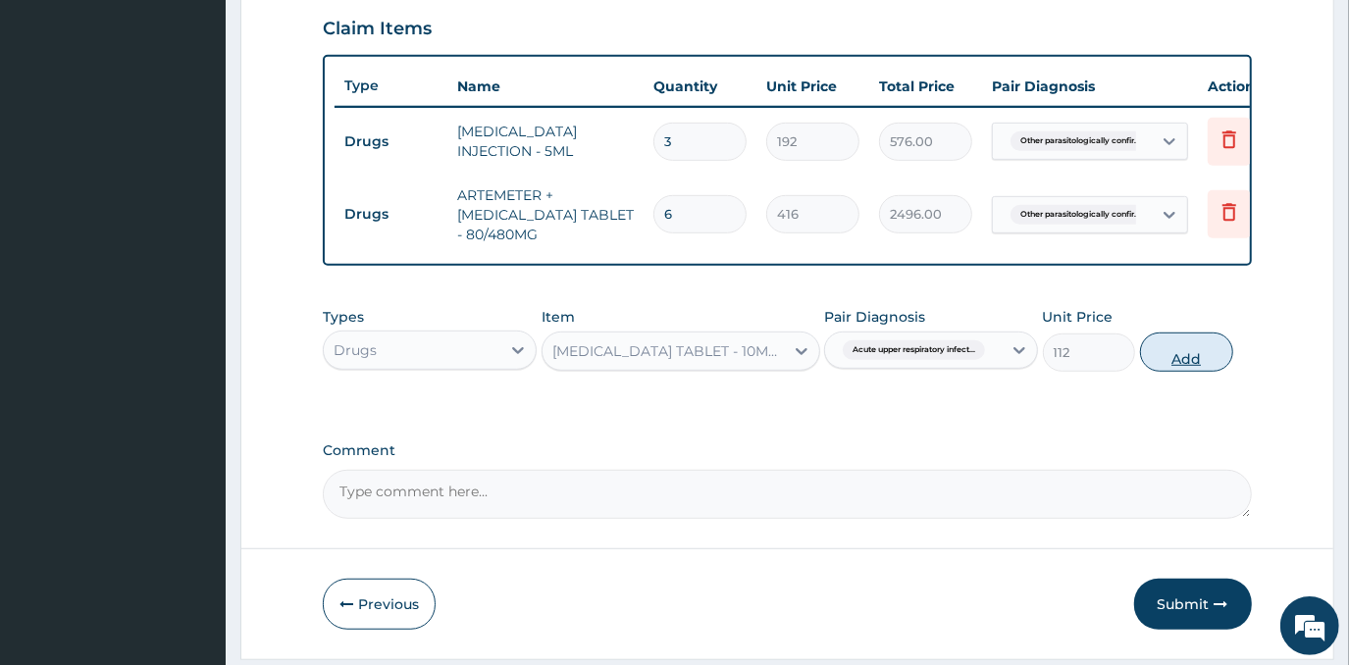
click at [1194, 371] on button "Add" at bounding box center [1186, 352] width 93 height 39
type input "0"
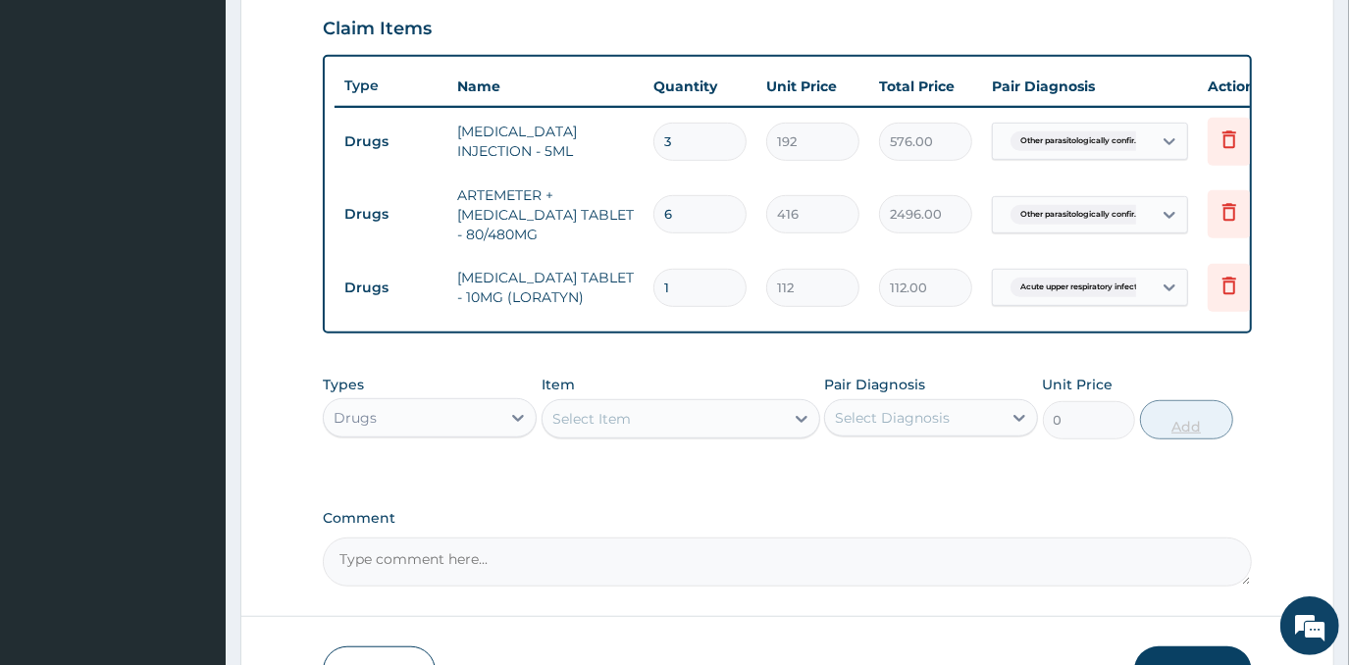
type input "0.00"
type input "5"
type input "560.00"
type input "5"
click at [685, 435] on div "Select Item" at bounding box center [663, 418] width 241 height 31
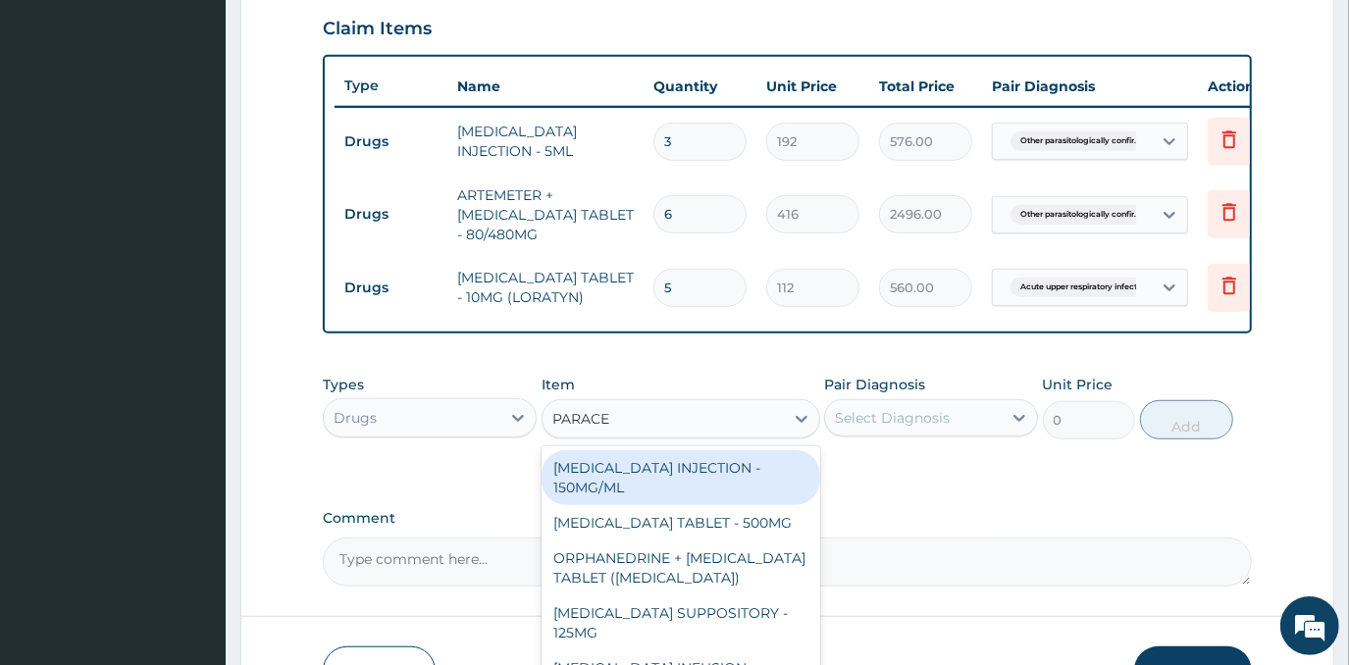
type input "PARACET"
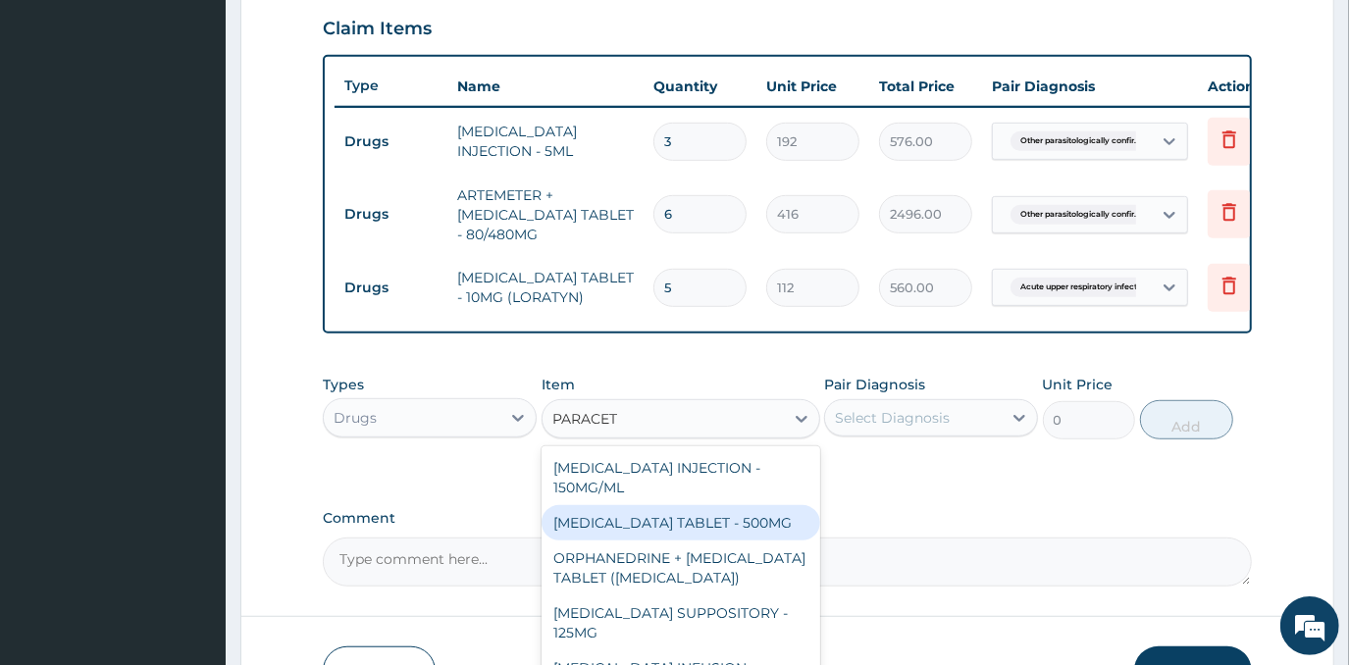
click at [715, 541] on div "[MEDICAL_DATA] TABLET - 500MG" at bounding box center [681, 522] width 279 height 35
type input "38.400000000000006"
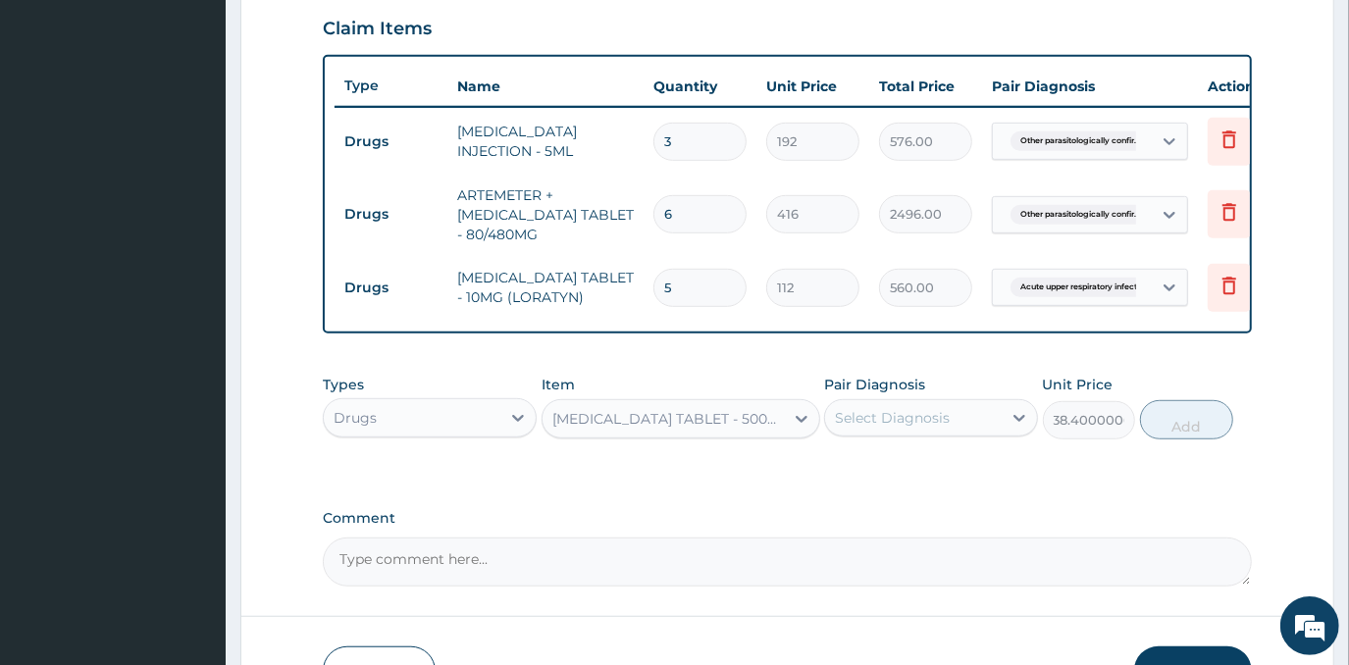
click at [926, 422] on div "Select Diagnosis" at bounding box center [913, 417] width 177 height 31
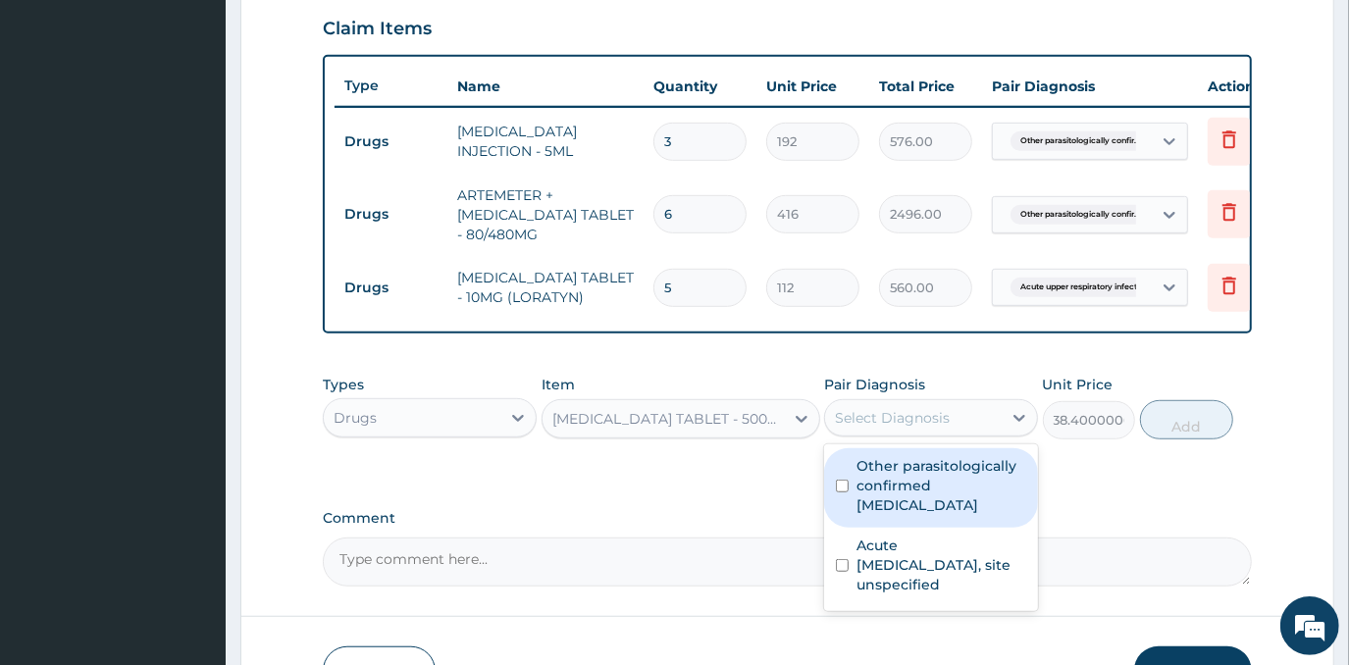
click at [920, 503] on label "Other parasitologically confirmed [MEDICAL_DATA]" at bounding box center [942, 485] width 170 height 59
checkbox input "true"
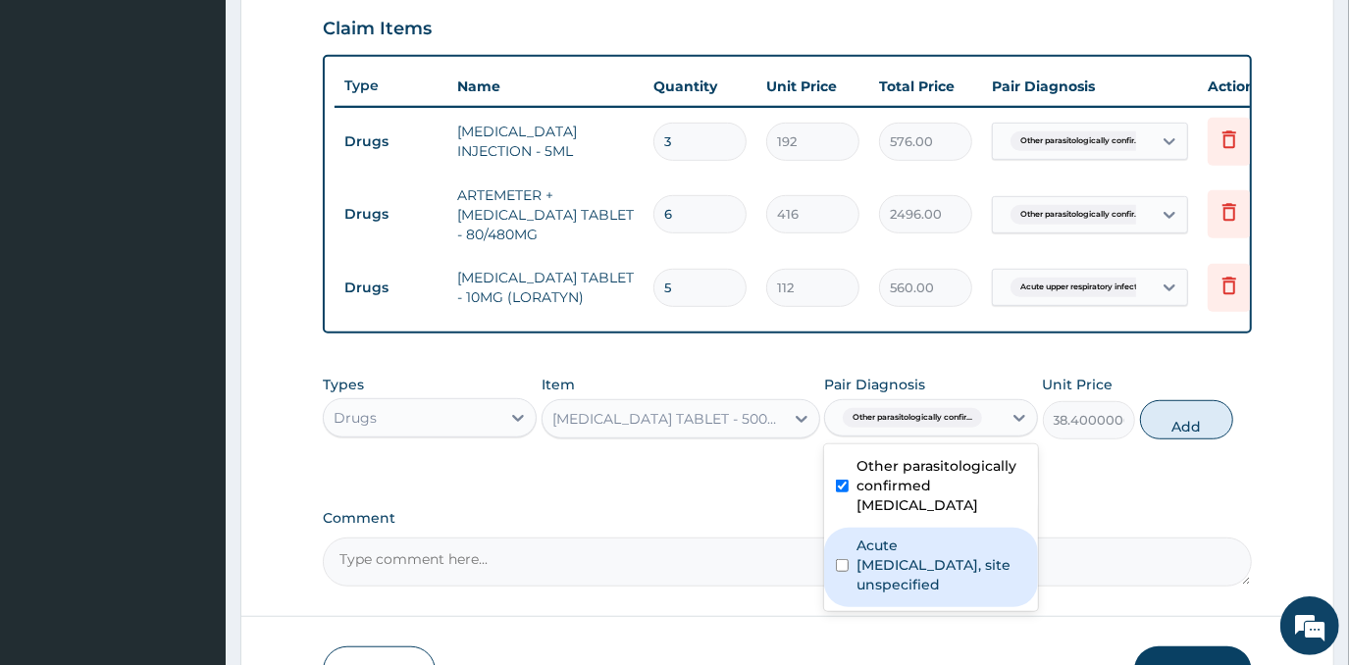
click at [929, 563] on label "Acute [MEDICAL_DATA], site unspecified" at bounding box center [942, 565] width 170 height 59
checkbox input "true"
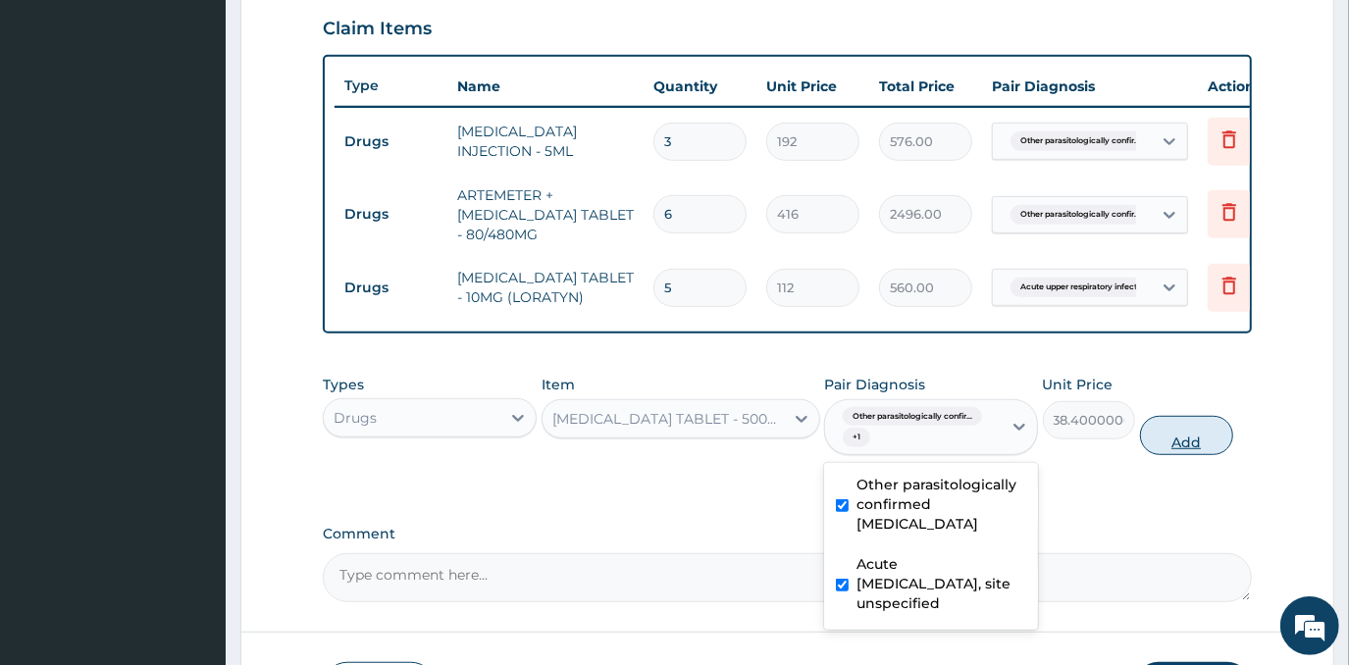
click at [1201, 455] on button "Add" at bounding box center [1186, 435] width 93 height 39
type input "0"
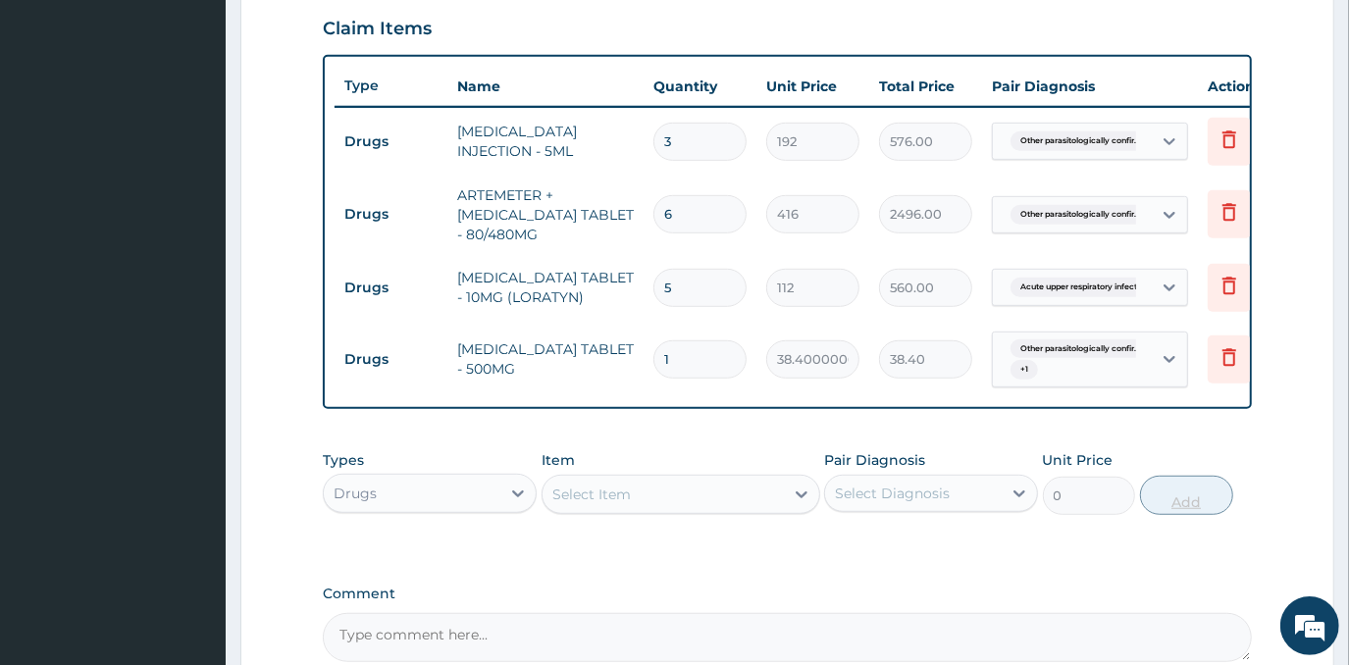
type input "18"
type input "691.20"
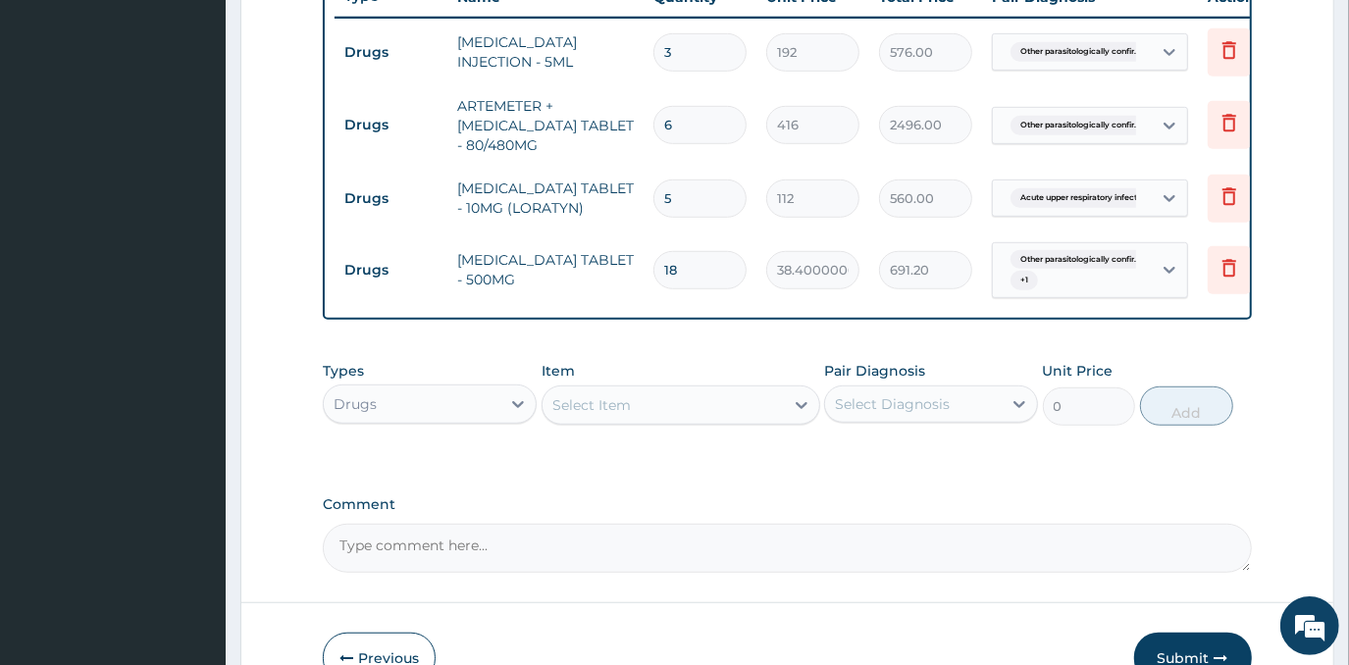
scroll to position [854, 0]
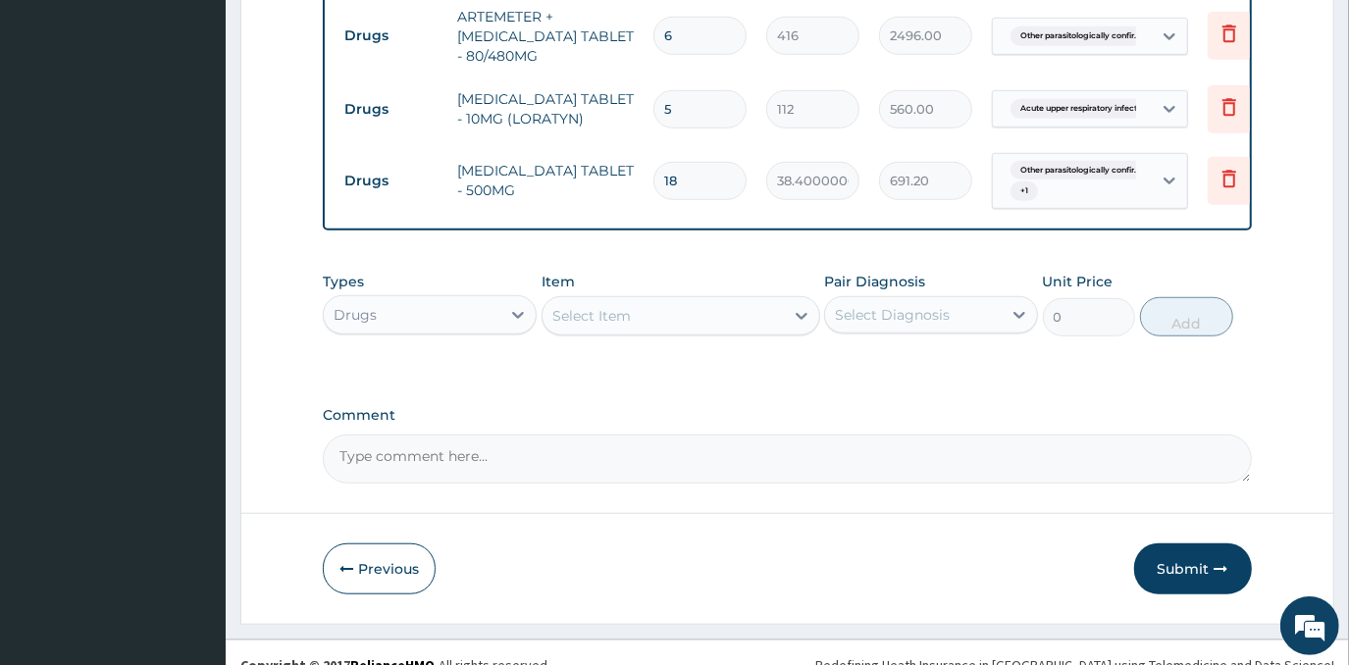
type input "18"
click at [703, 332] on div "Select Item" at bounding box center [663, 315] width 241 height 31
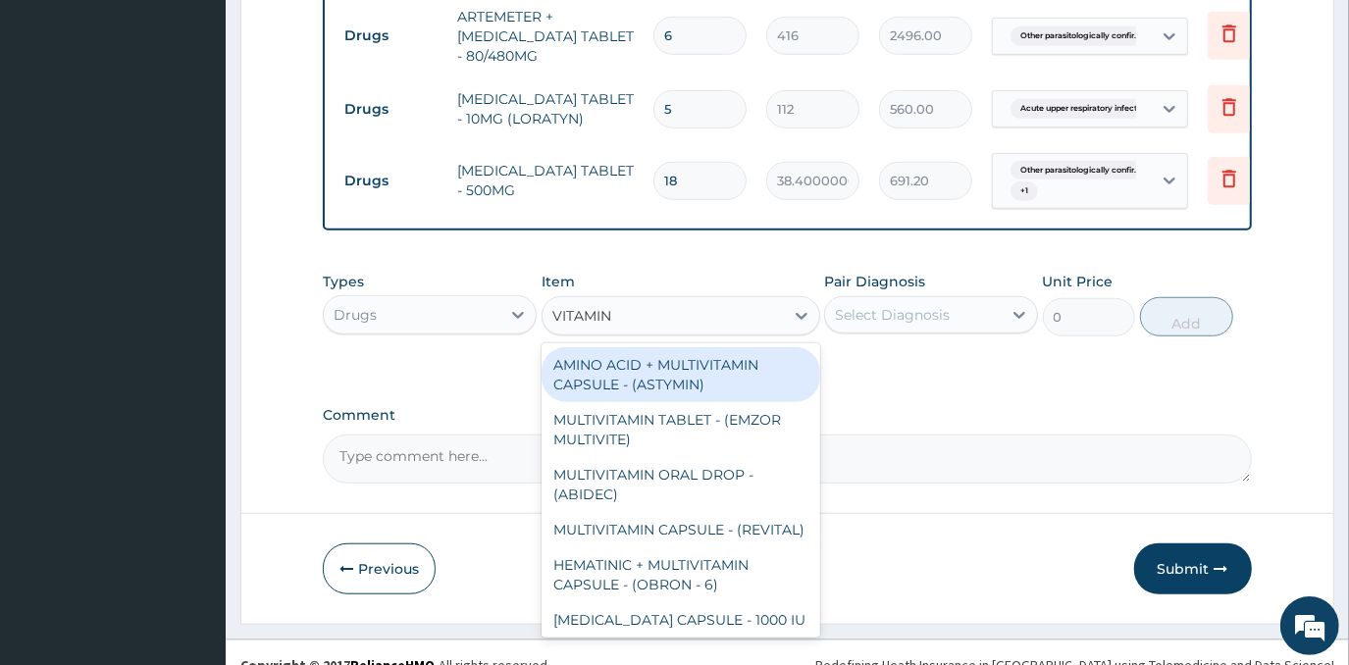
type input "VITAMIN C"
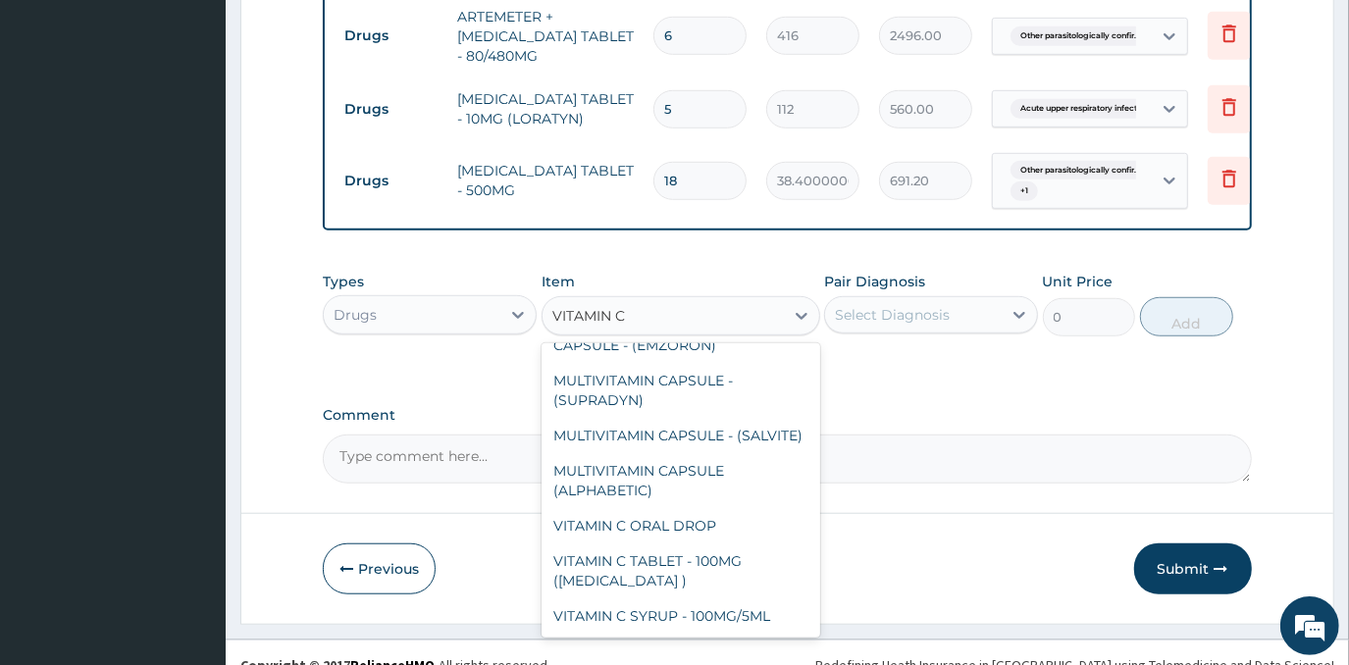
scroll to position [223, 0]
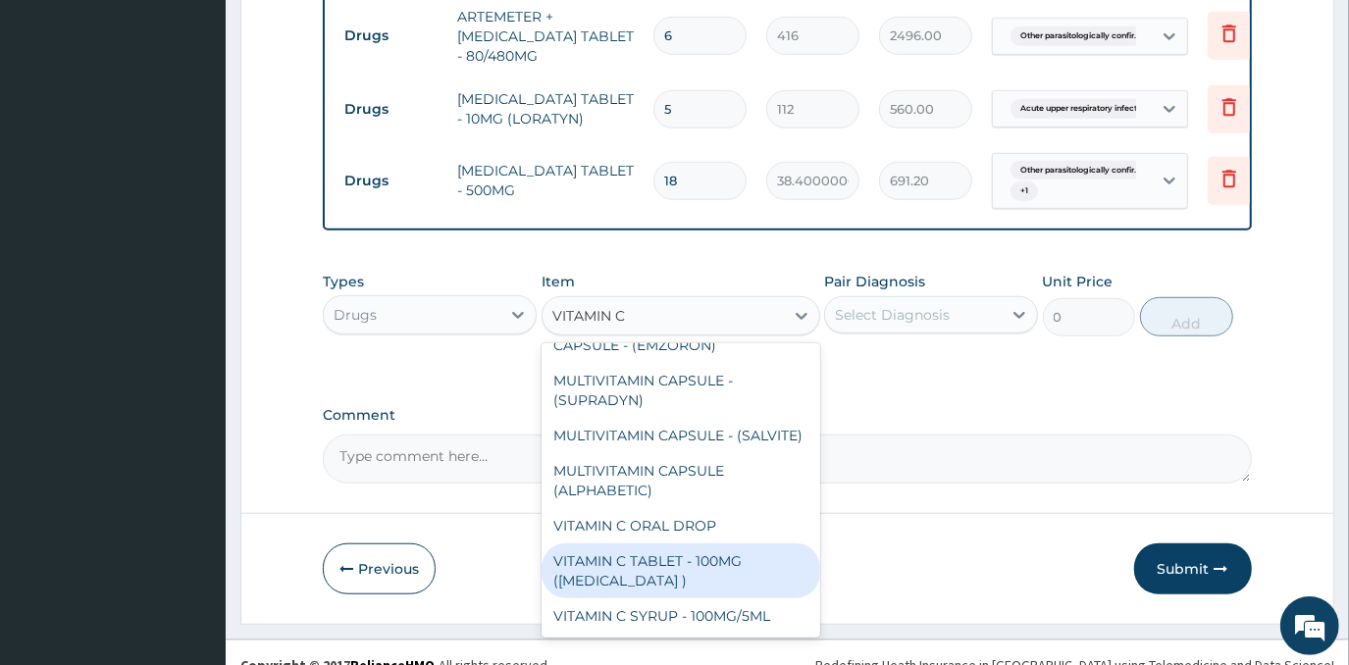
click at [667, 583] on div "VITAMIN C TABLET - 100MG ([MEDICAL_DATA] )" at bounding box center [681, 571] width 279 height 55
type input "19.200000000000003"
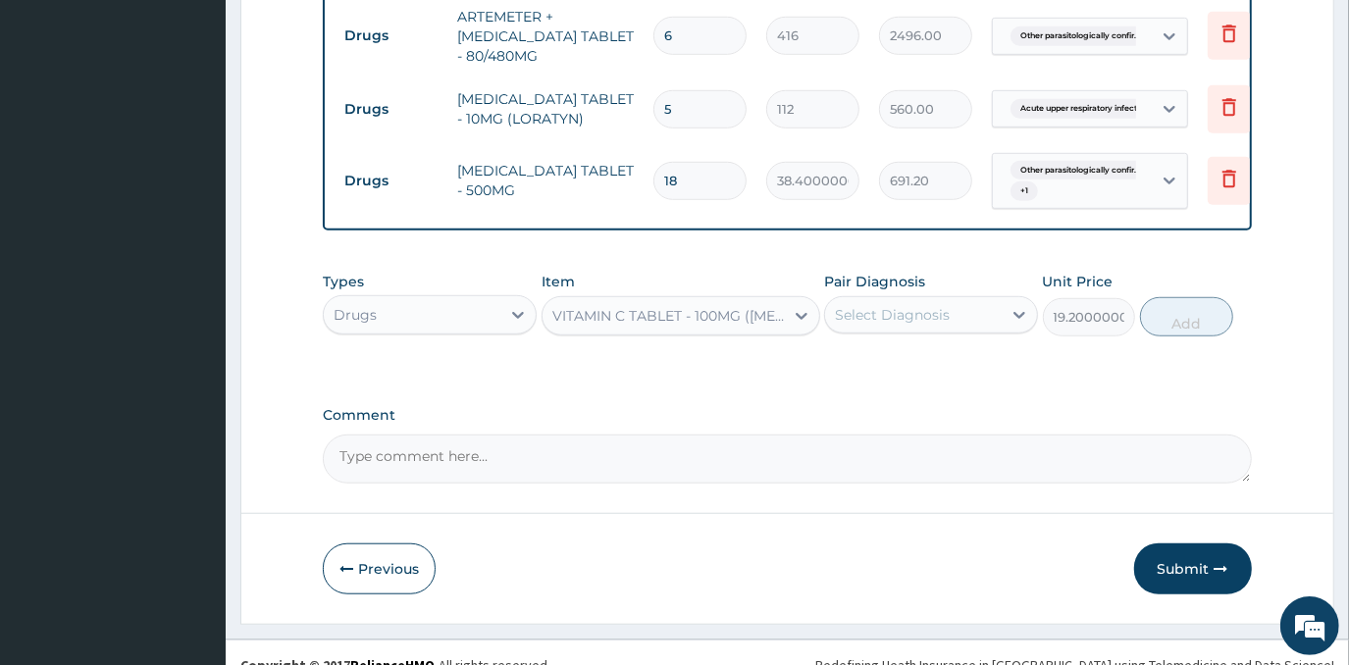
click at [924, 325] on div "Select Diagnosis" at bounding box center [892, 315] width 115 height 20
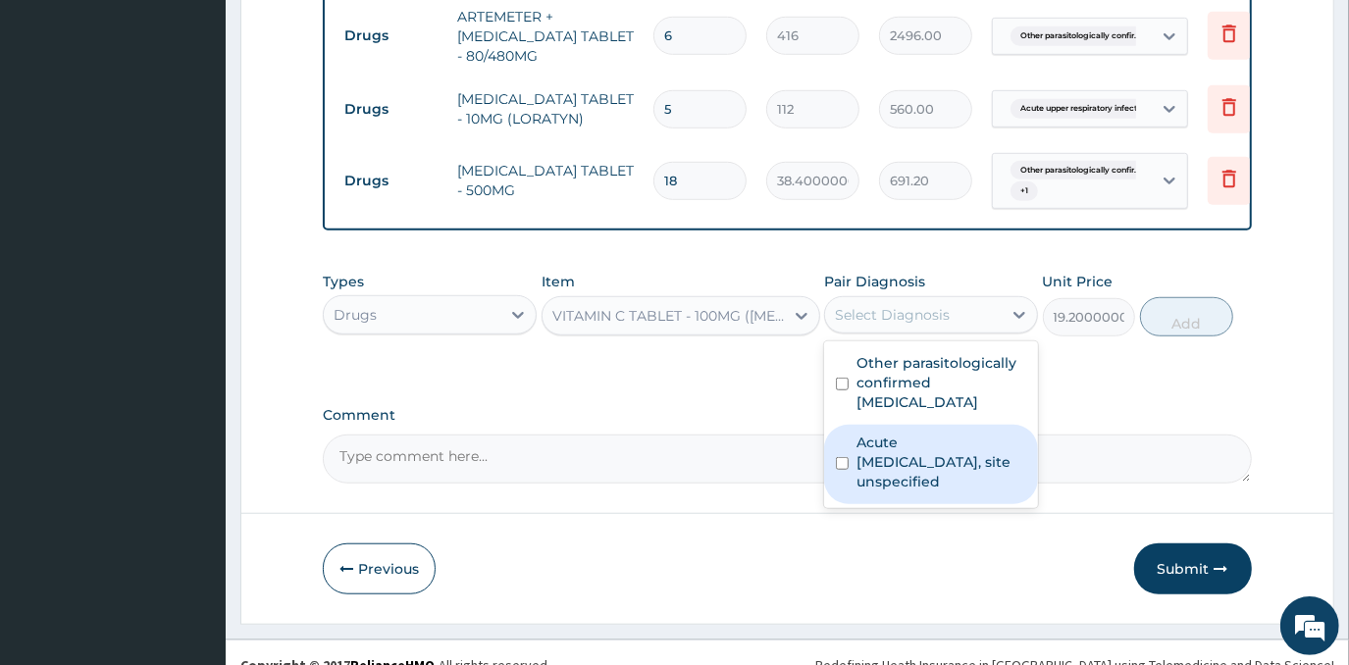
click at [919, 460] on label "Acute [MEDICAL_DATA], site unspecified" at bounding box center [942, 462] width 170 height 59
checkbox input "true"
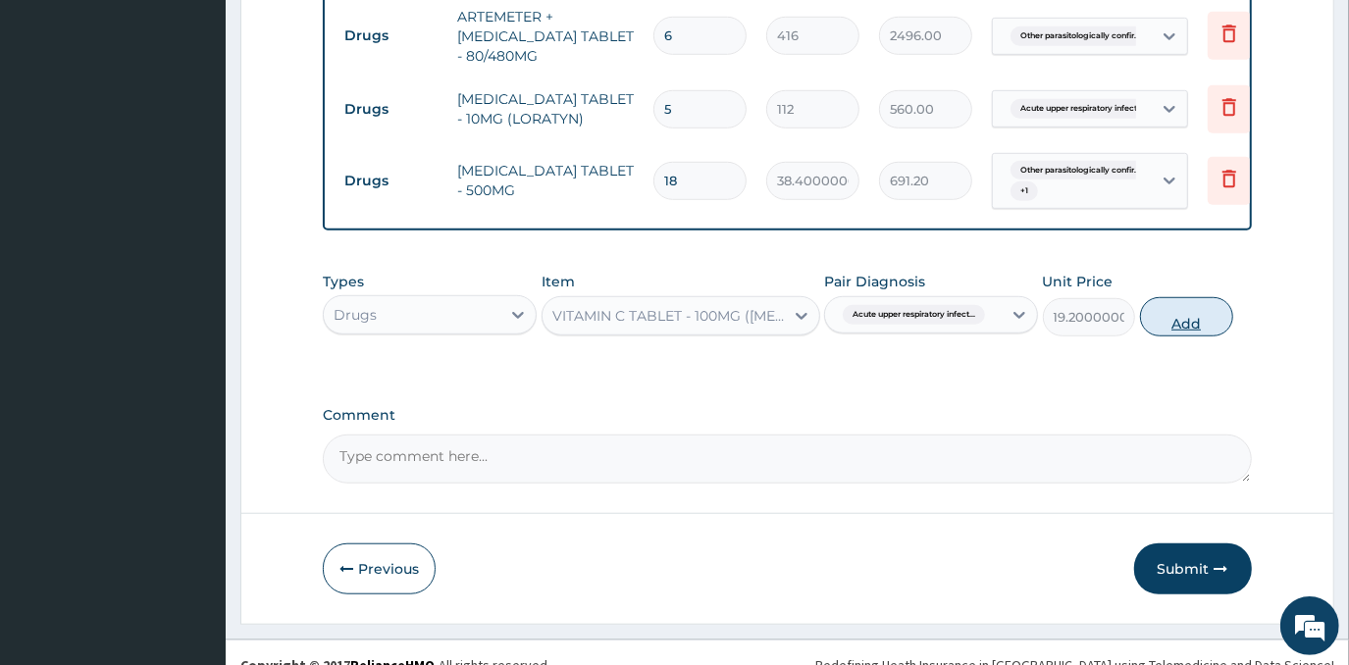
click at [1179, 337] on button "Add" at bounding box center [1186, 316] width 93 height 39
type input "0"
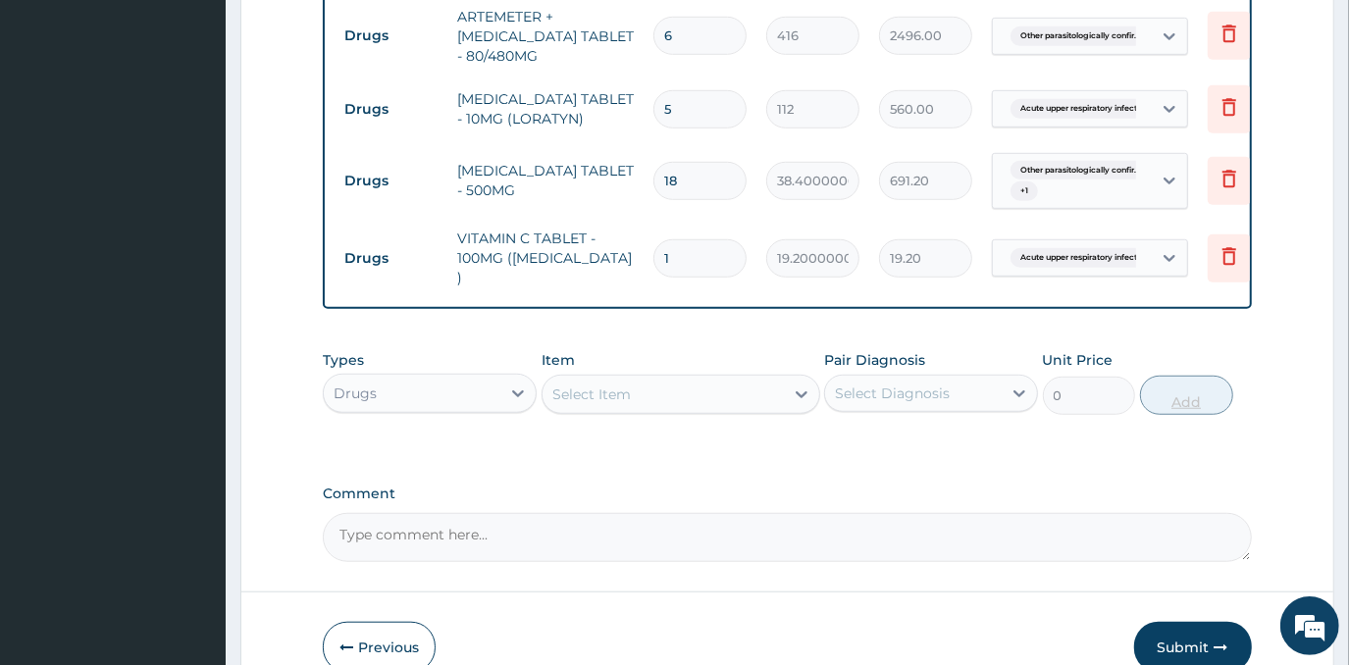
type input "15"
type input "288.00"
type input "15"
click at [710, 406] on div "Select Item" at bounding box center [663, 394] width 241 height 31
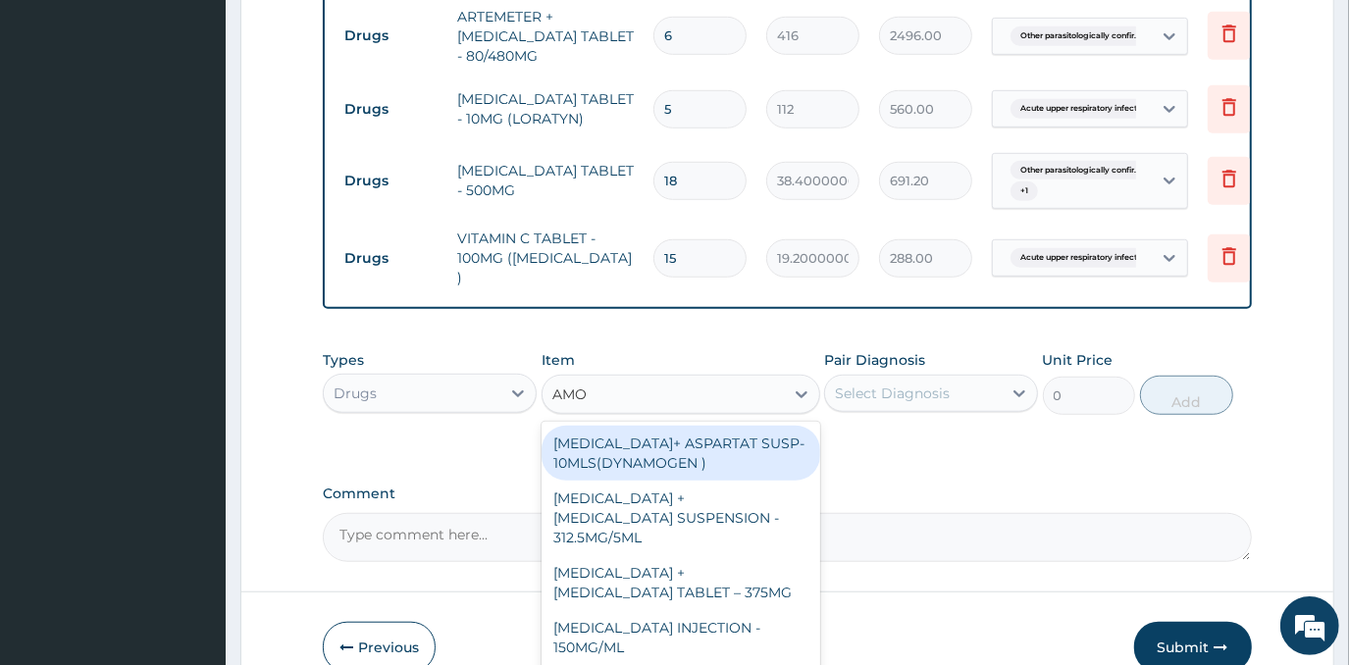
type input "AMOX"
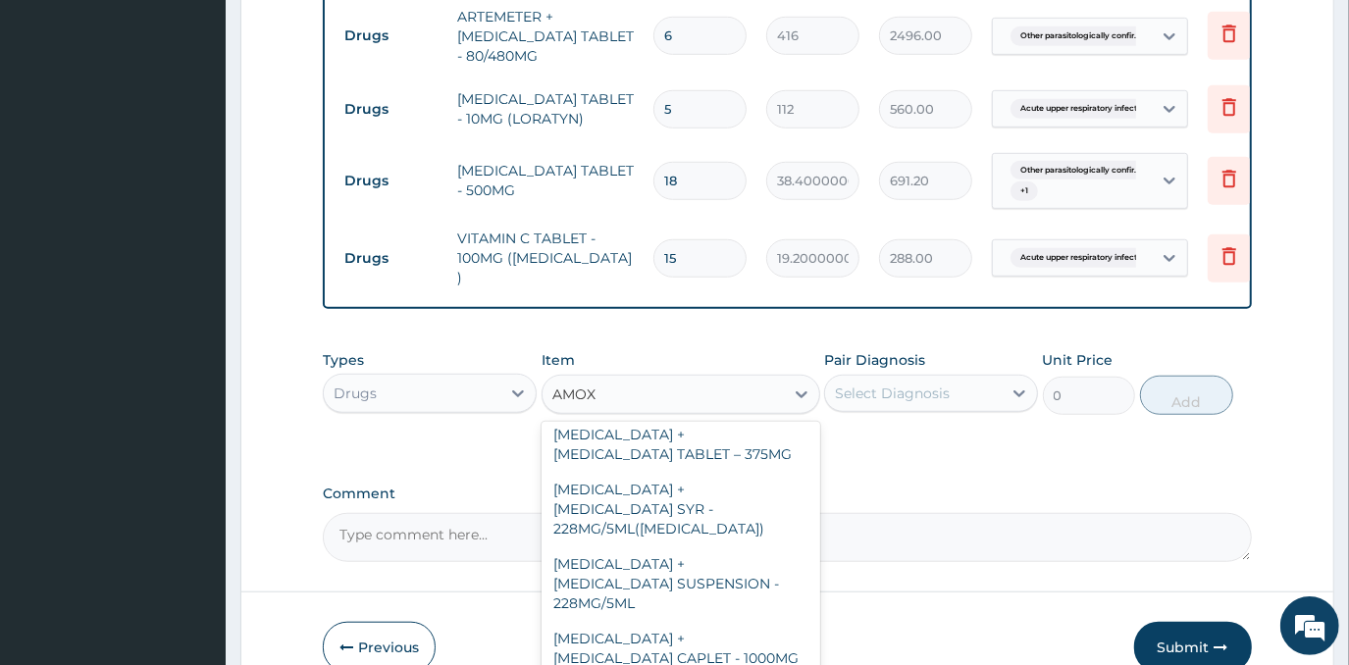
scroll to position [178, 0]
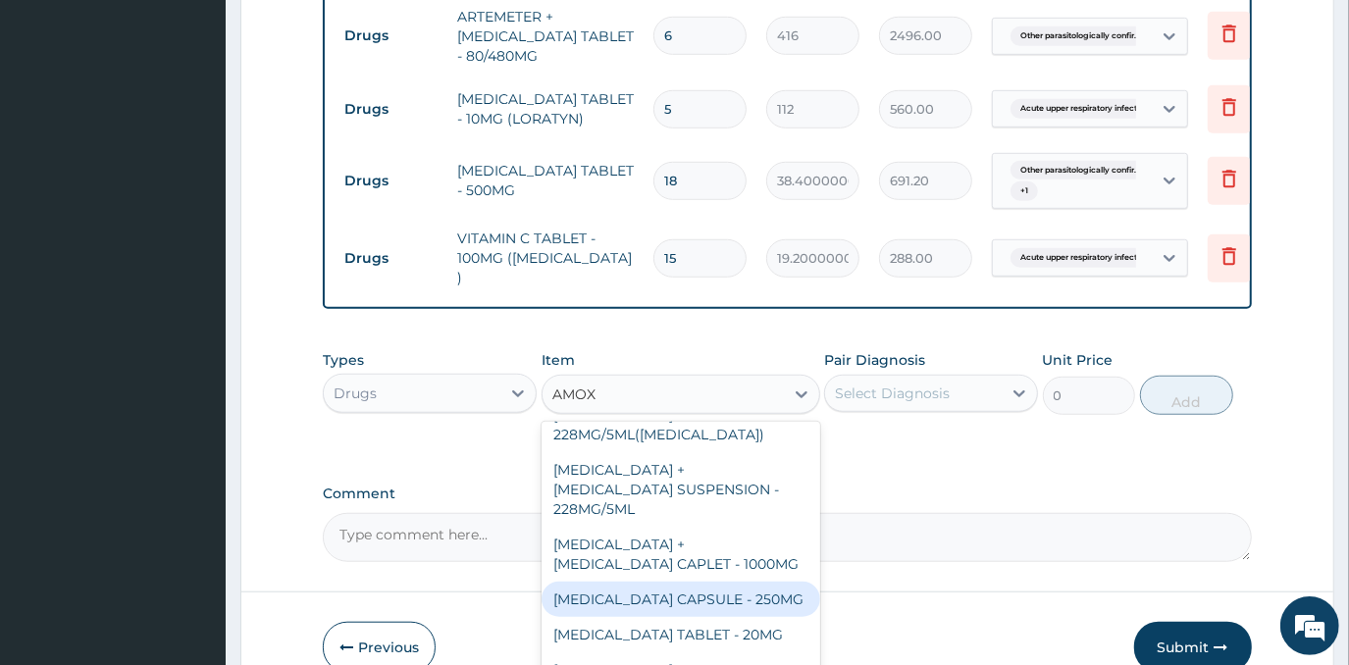
click at [742, 582] on div "[MEDICAL_DATA] CAPSULE - 250MG" at bounding box center [681, 599] width 279 height 35
type input "64"
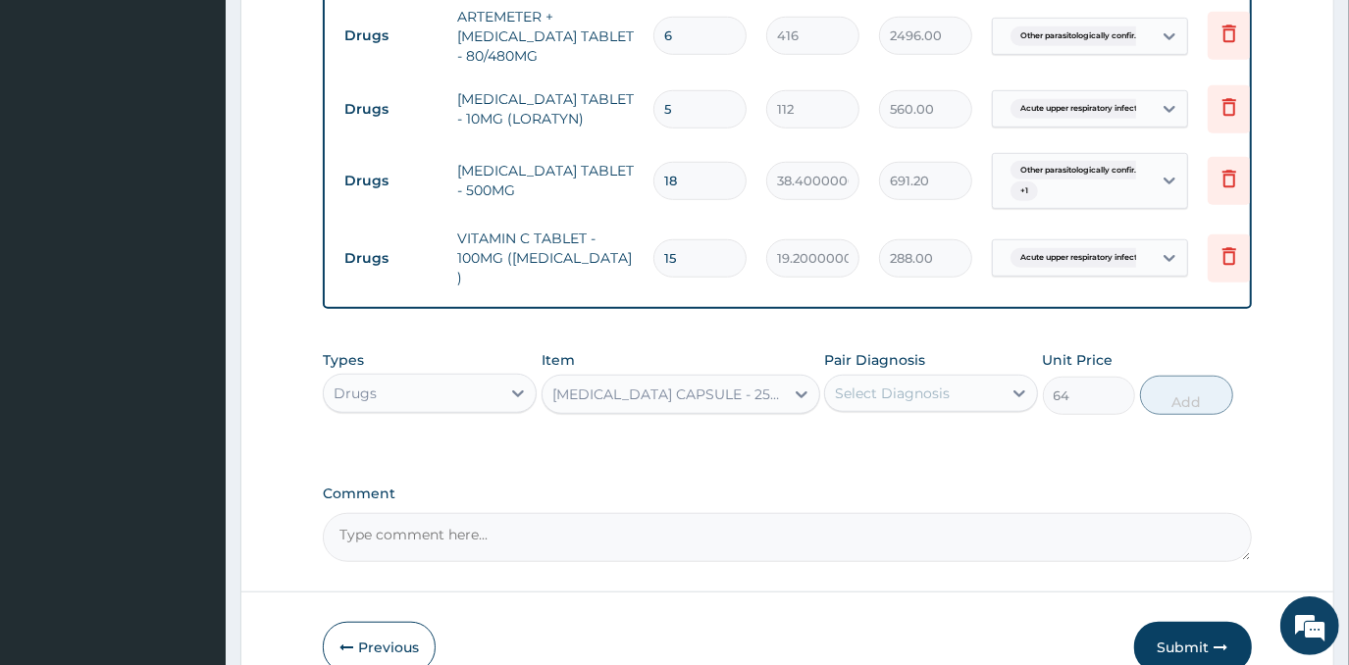
click at [931, 400] on div "Select Diagnosis" at bounding box center [892, 394] width 115 height 20
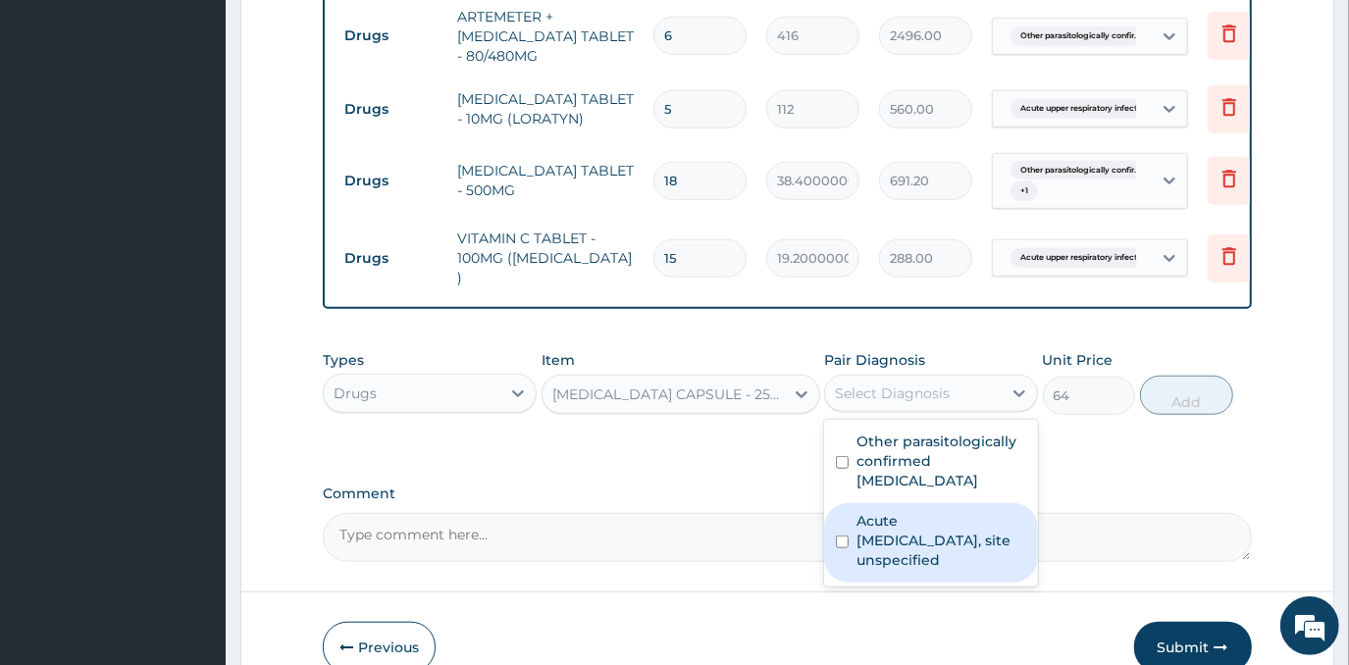
click at [933, 530] on label "Acute [MEDICAL_DATA], site unspecified" at bounding box center [942, 540] width 170 height 59
checkbox input "true"
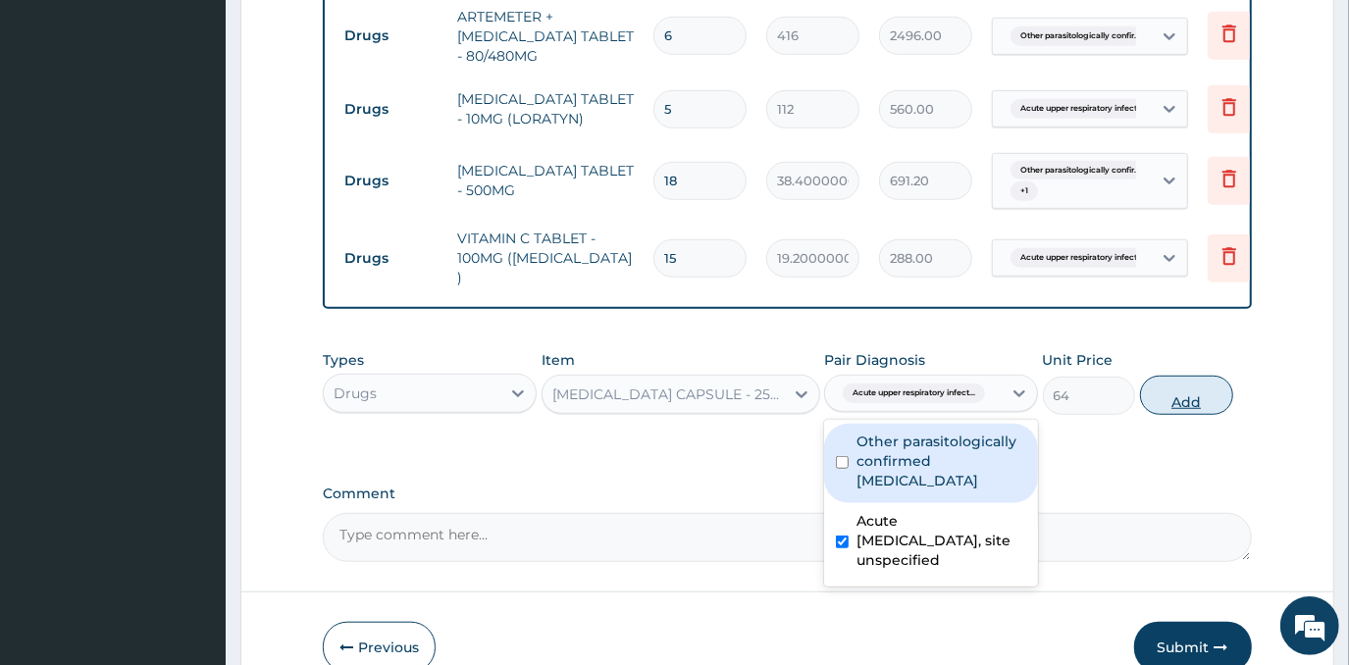
click at [1163, 413] on button "Add" at bounding box center [1186, 395] width 93 height 39
type input "0"
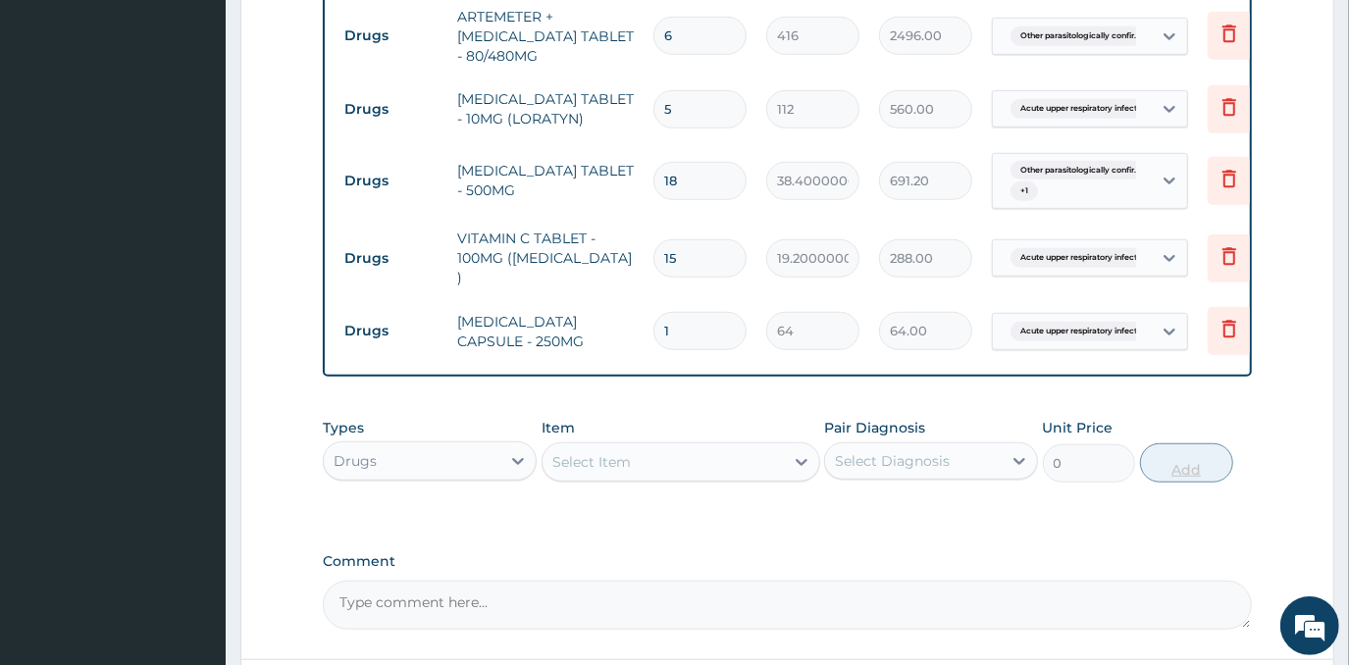
type input "15"
type input "960.00"
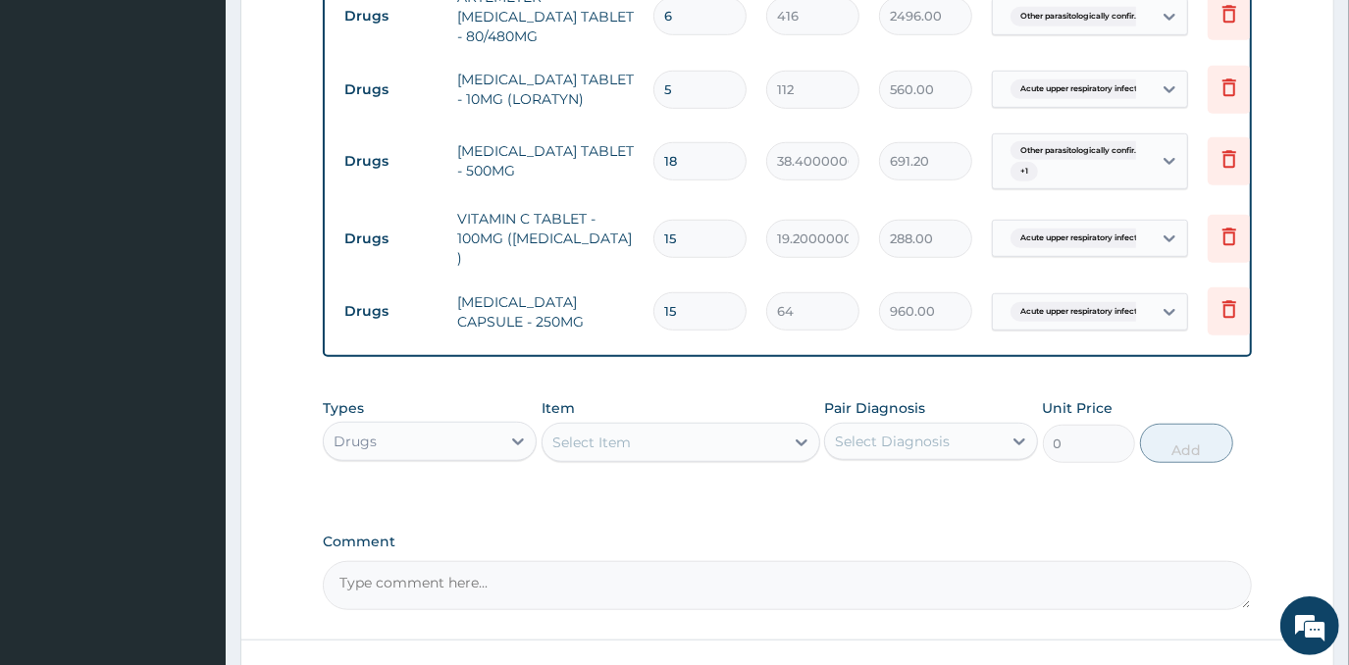
scroll to position [1032, 0]
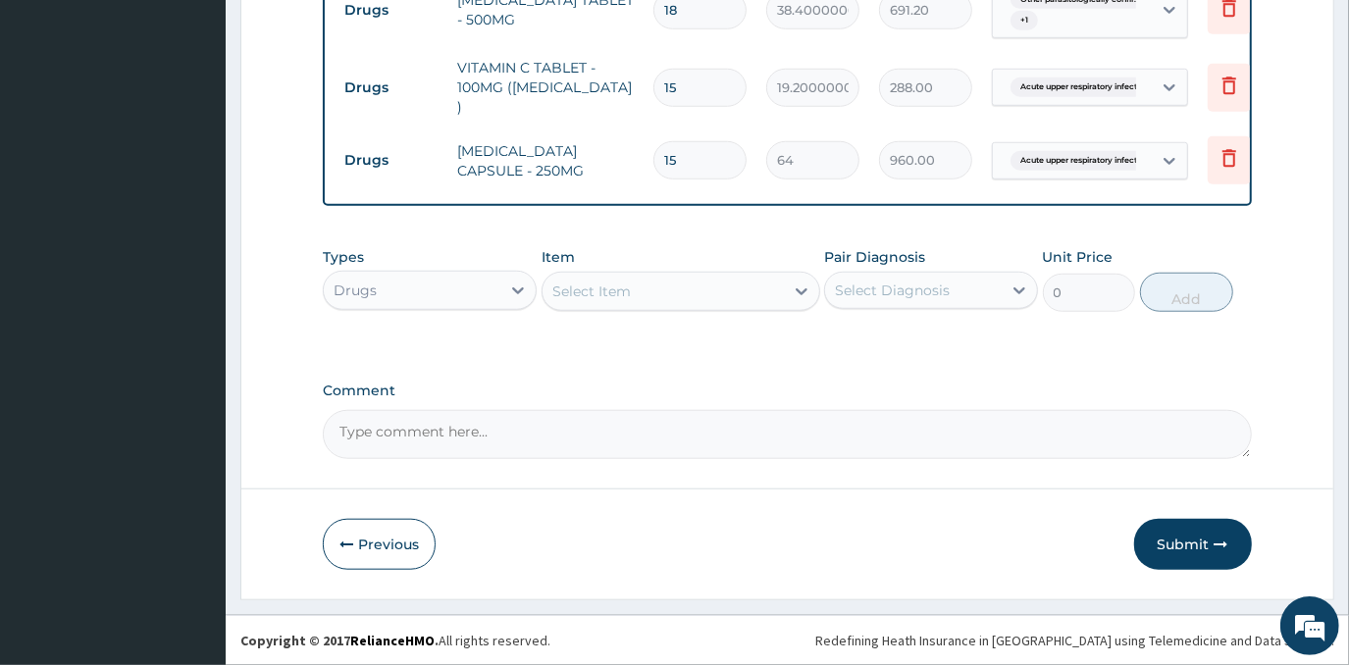
type input "15"
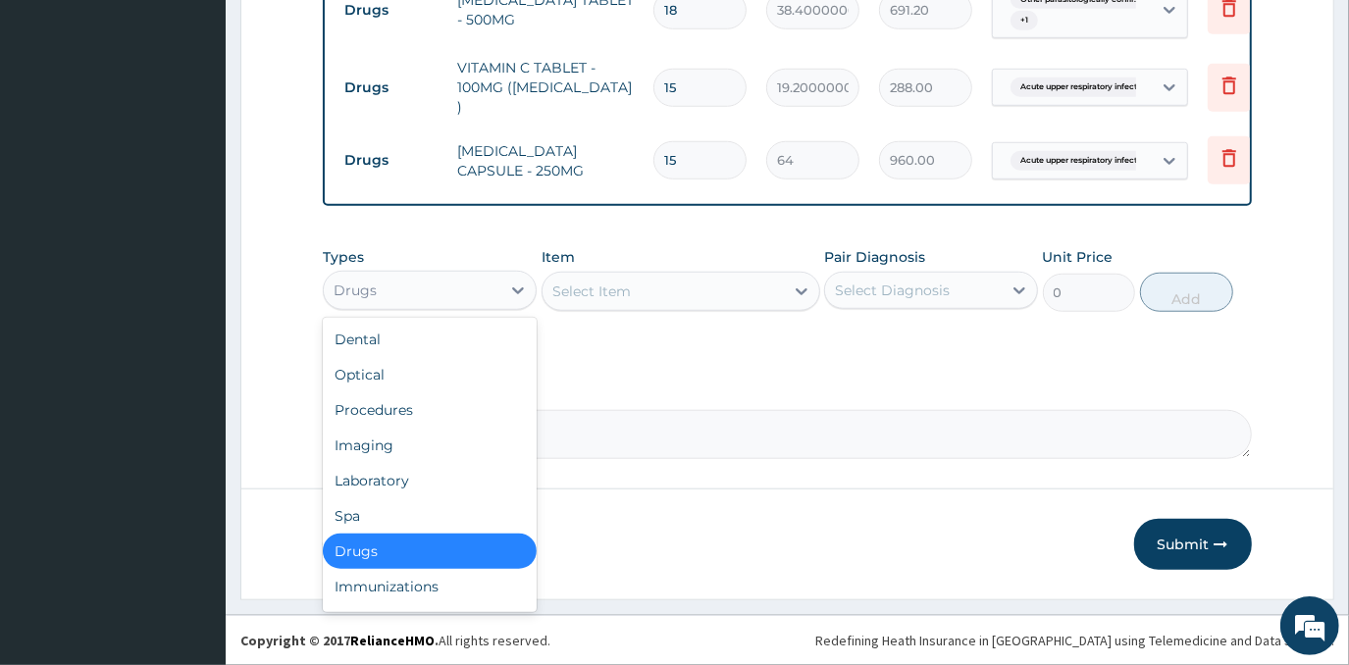
click at [457, 304] on div "Drugs" at bounding box center [412, 290] width 177 height 31
click at [424, 410] on div "Procedures" at bounding box center [430, 409] width 214 height 35
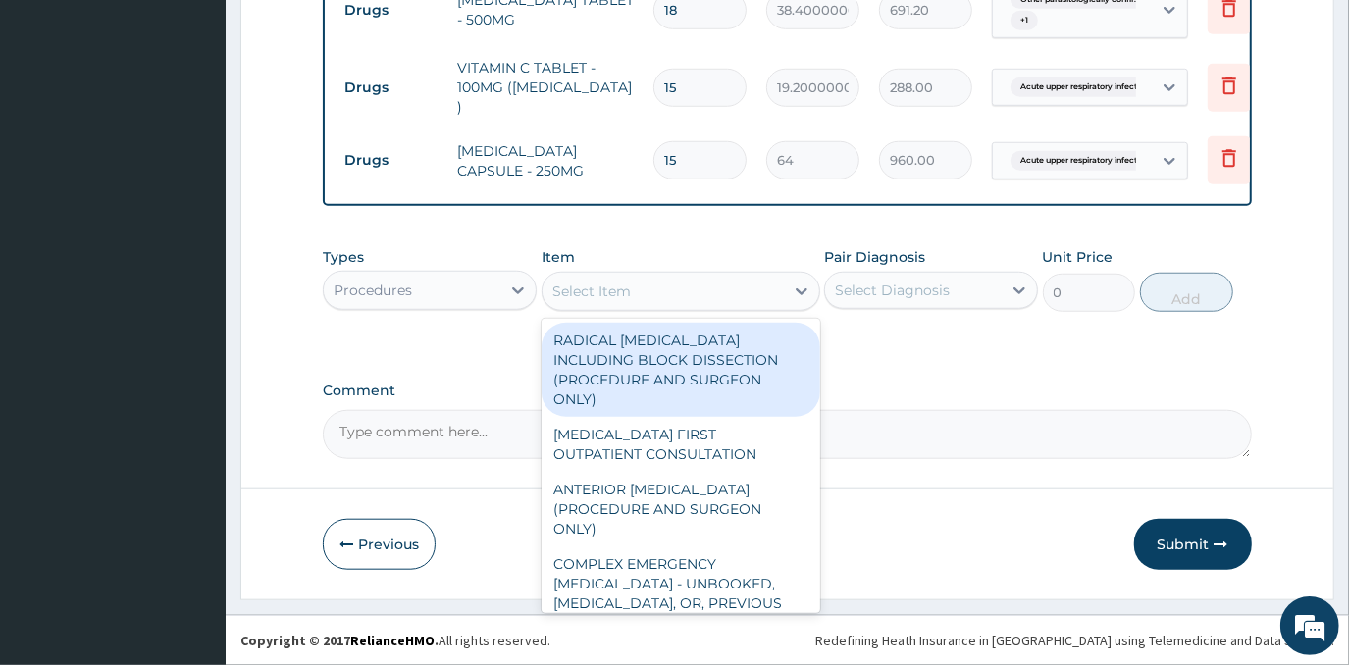
click at [694, 299] on div "Select Item" at bounding box center [663, 291] width 241 height 31
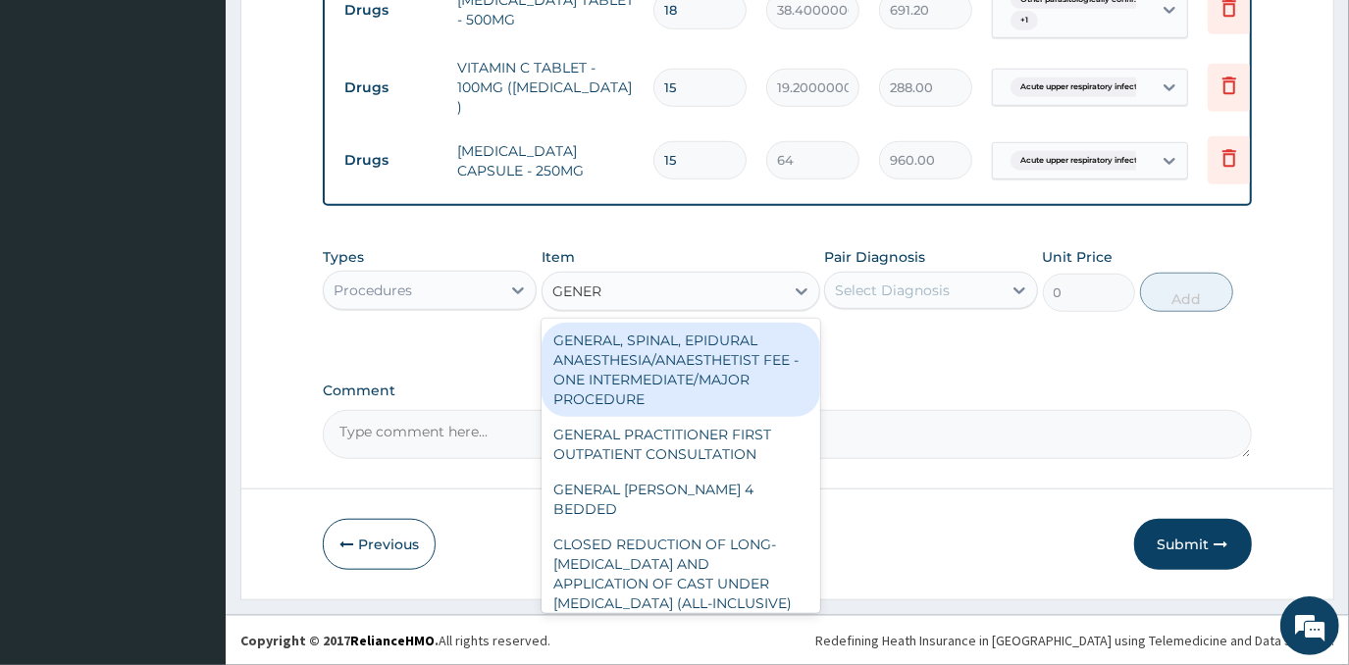
type input "GENERA"
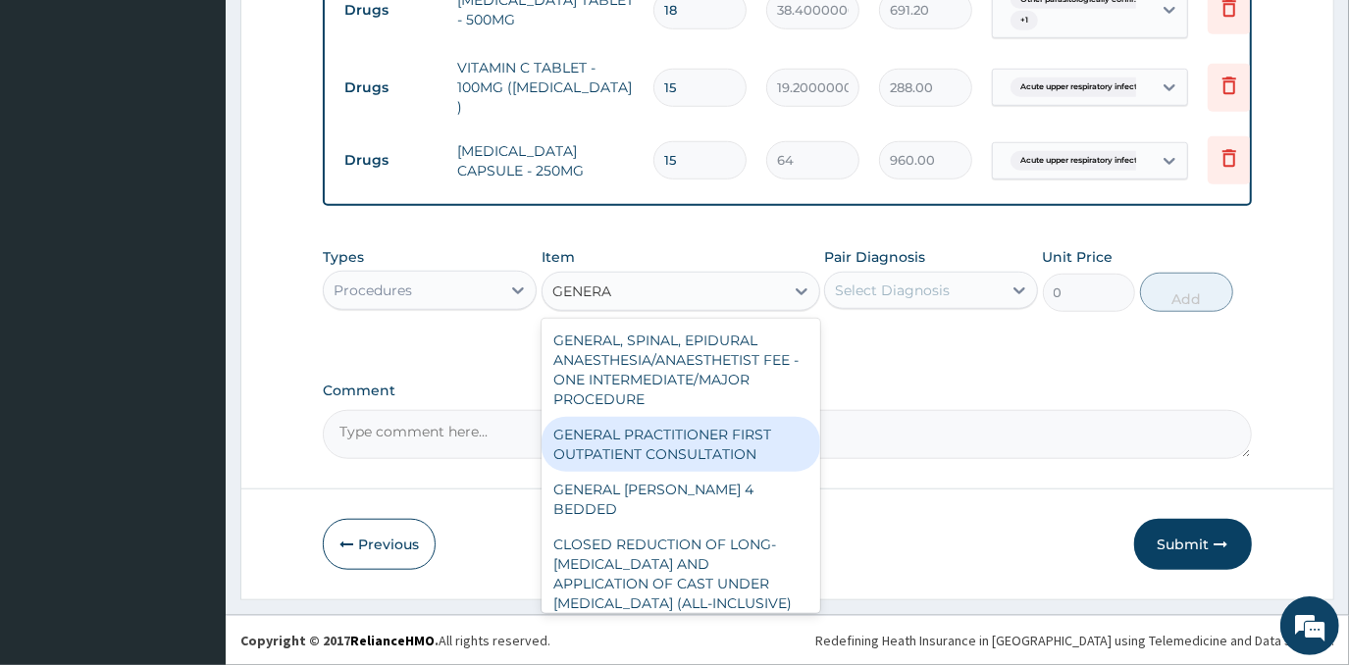
click at [727, 443] on div "GENERAL PRACTITIONER FIRST OUTPATIENT CONSULTATION" at bounding box center [681, 444] width 279 height 55
type input "4500"
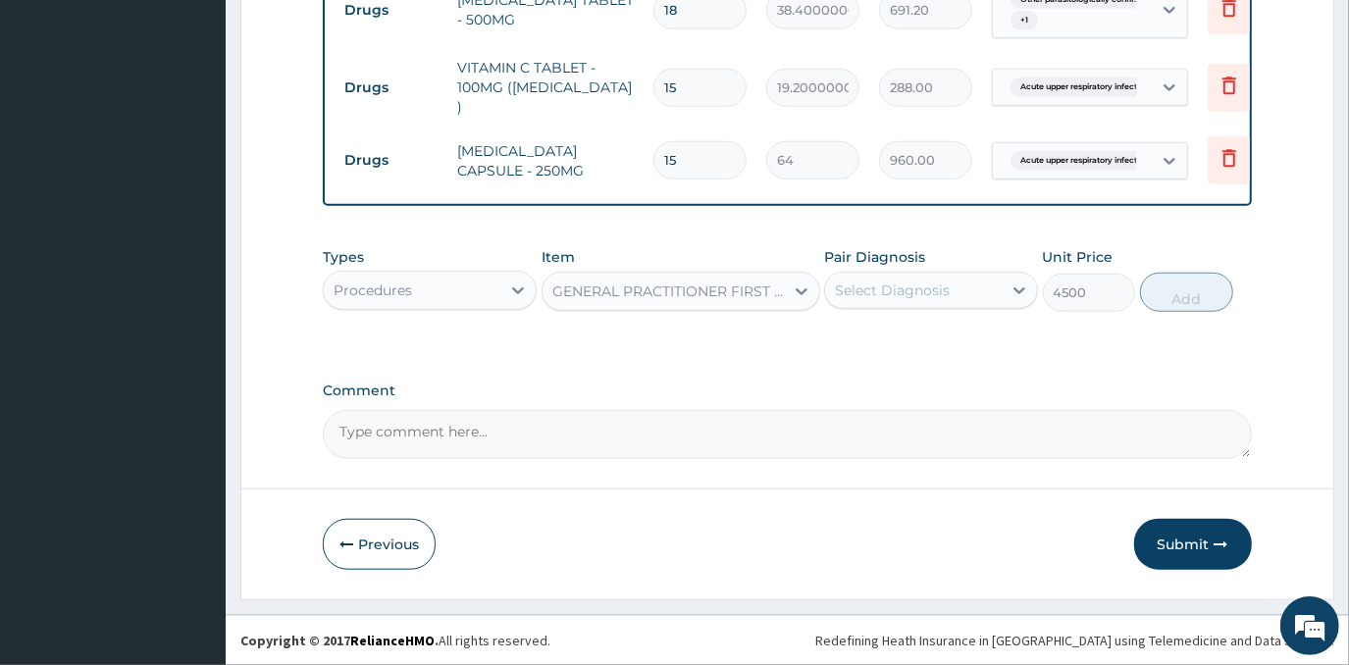
click at [913, 287] on div "Select Diagnosis" at bounding box center [892, 291] width 115 height 20
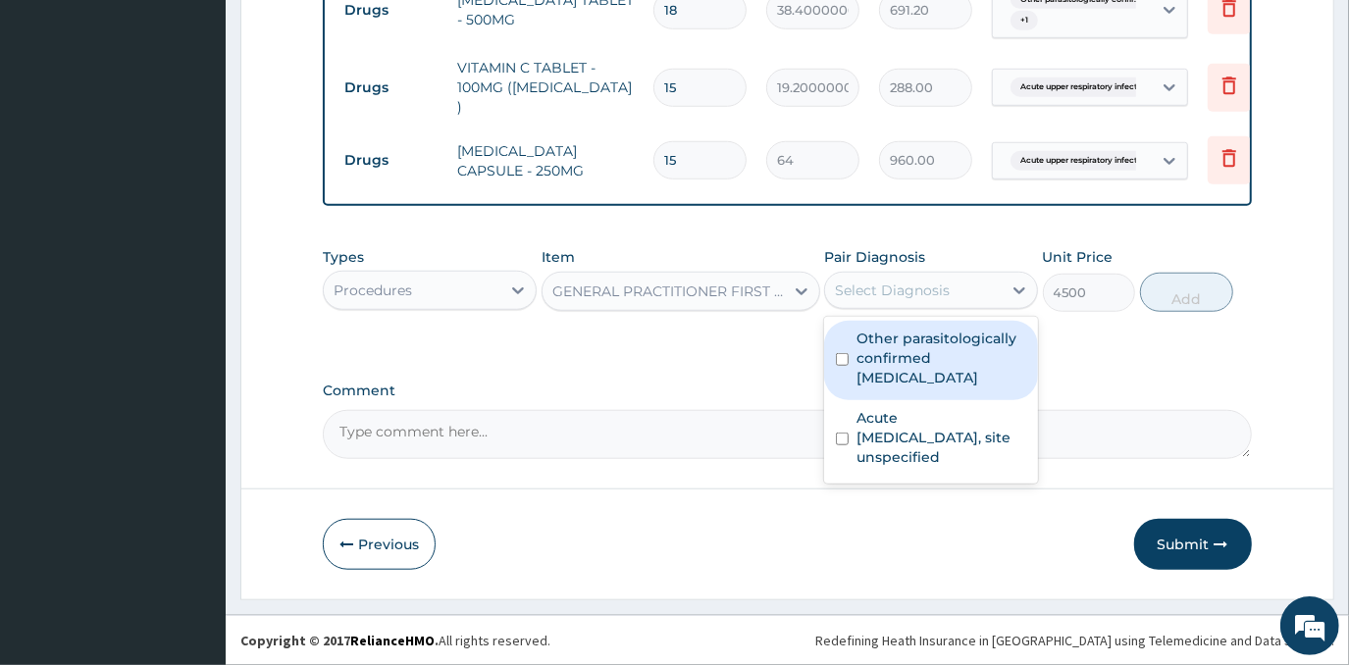
click at [931, 339] on label "Other parasitologically confirmed [MEDICAL_DATA]" at bounding box center [942, 358] width 170 height 59
checkbox input "true"
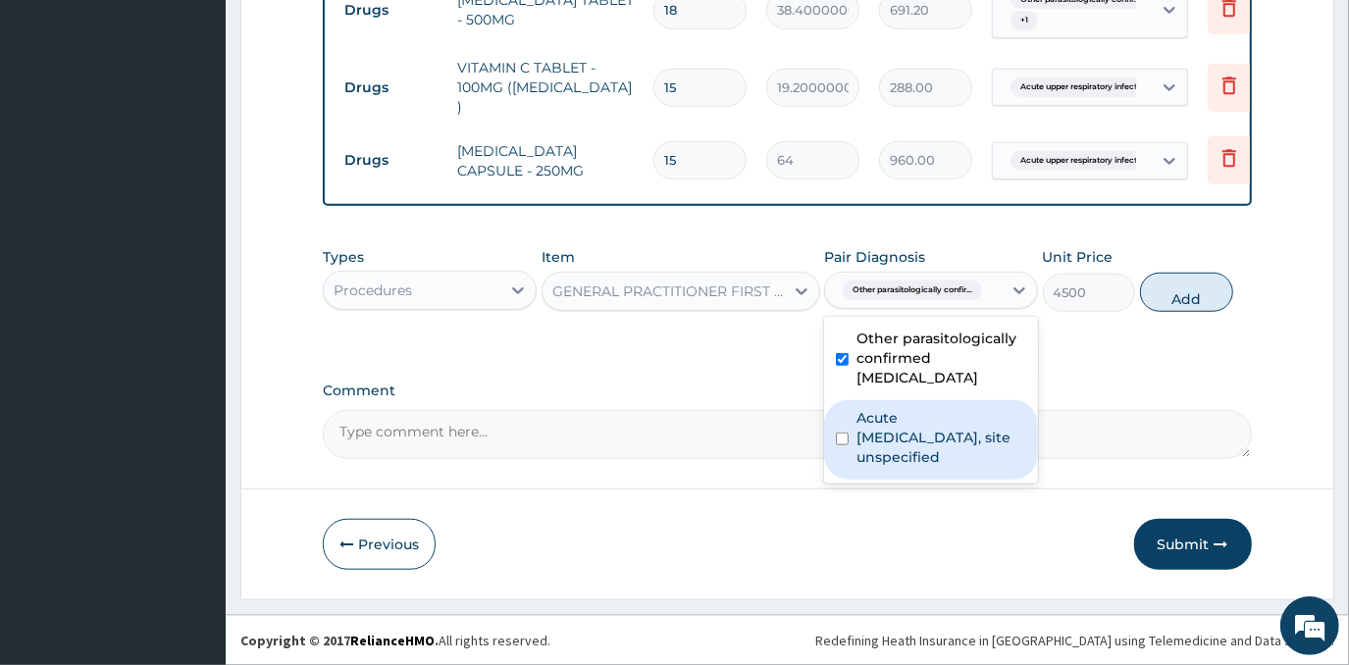
click at [933, 408] on label "Acute [MEDICAL_DATA], site unspecified" at bounding box center [942, 437] width 170 height 59
checkbox input "true"
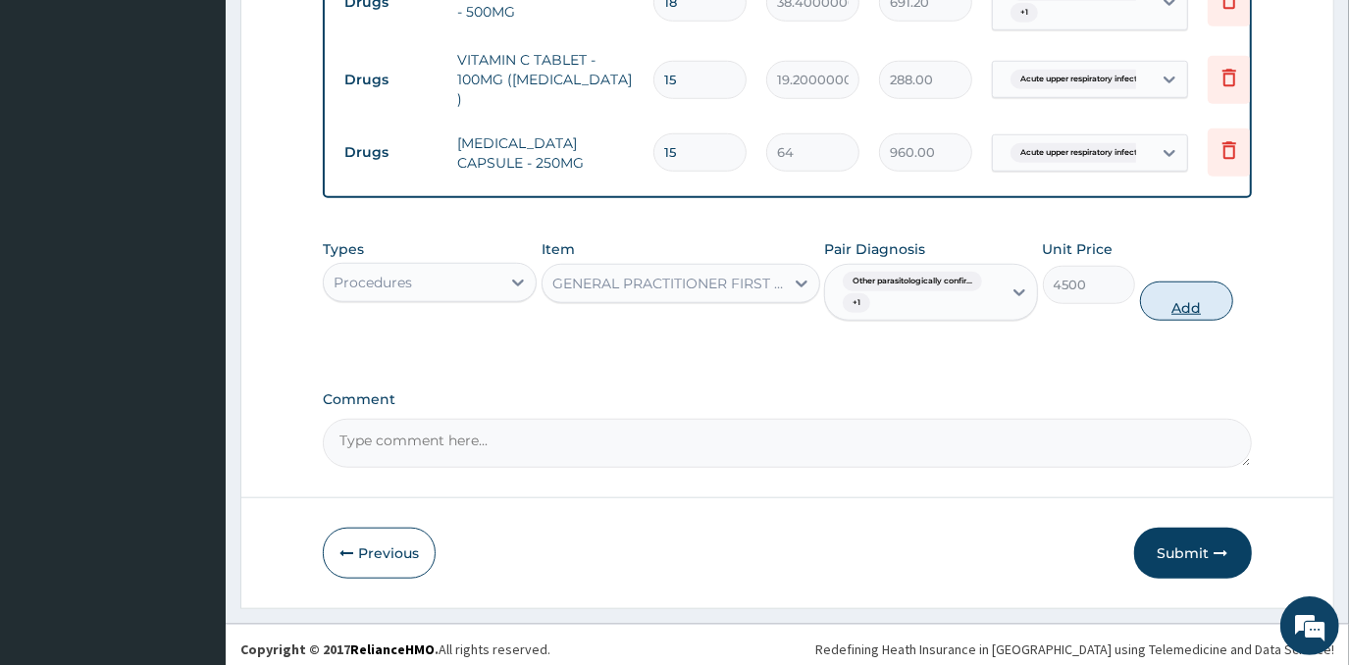
click at [1175, 313] on button "Add" at bounding box center [1186, 301] width 93 height 39
type input "0"
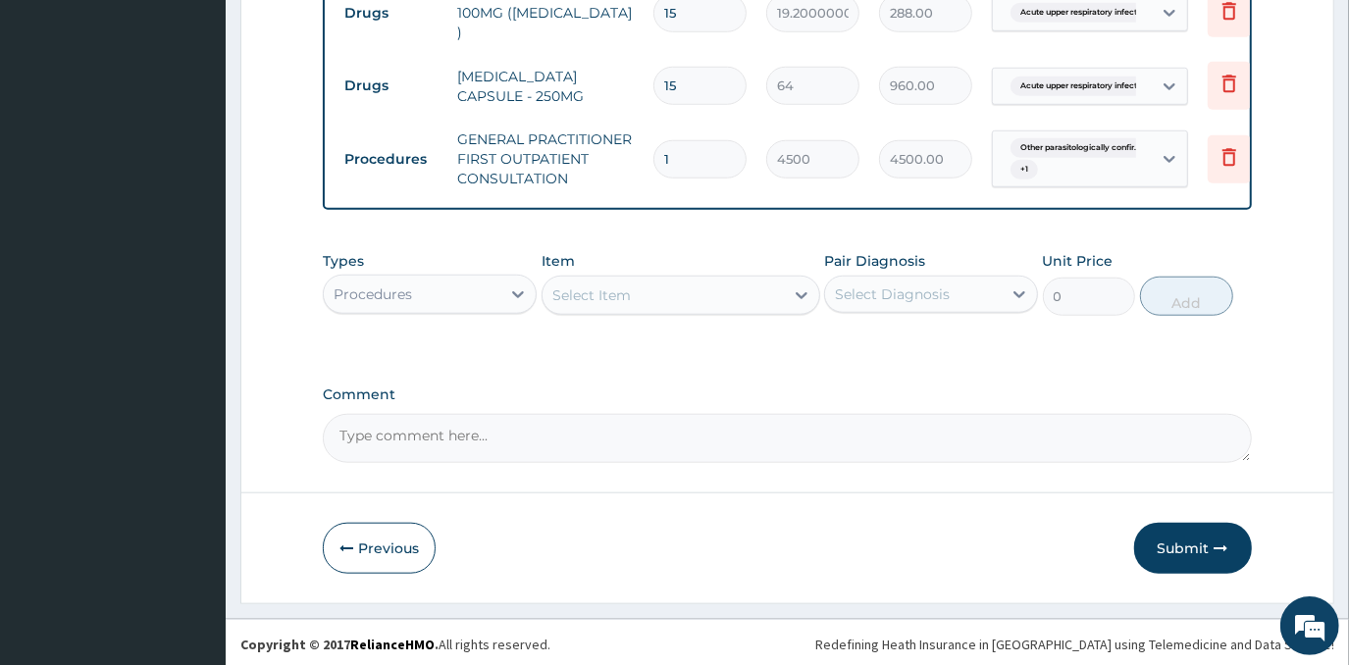
scroll to position [1113, 0]
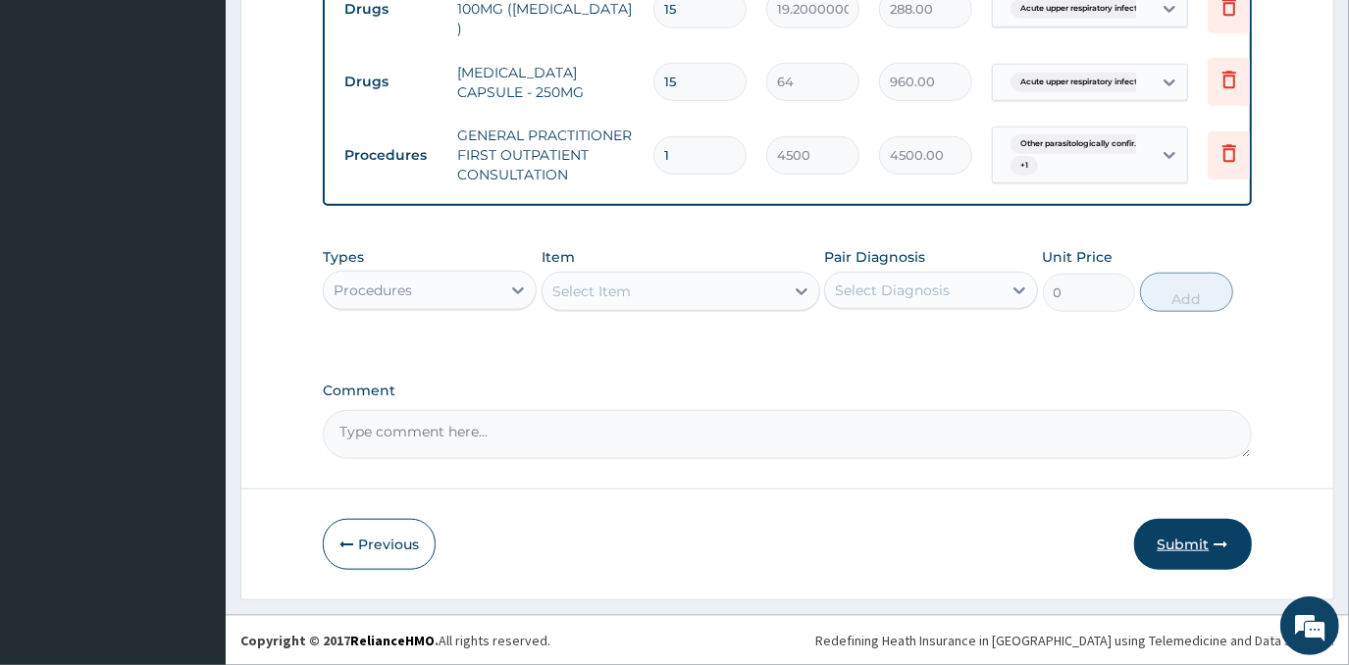
click at [1185, 553] on button "Submit" at bounding box center [1193, 544] width 118 height 51
